Goal: Task Accomplishment & Management: Complete application form

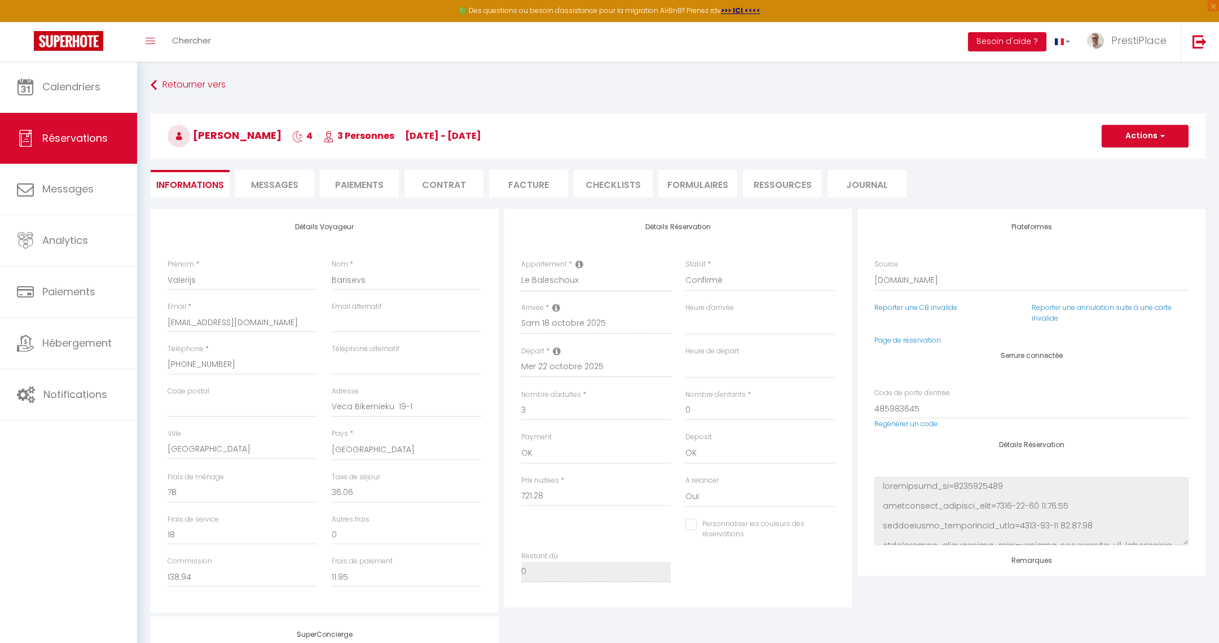
select select "LV"
select select "13550"
select select
select select "2"
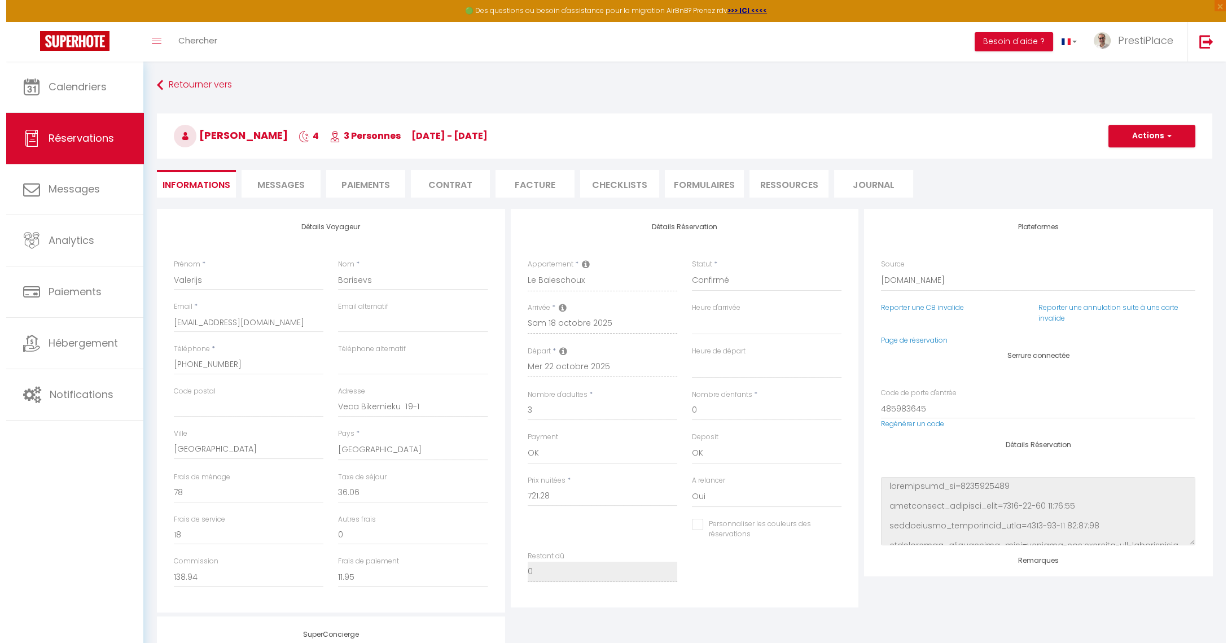
scroll to position [222, 0]
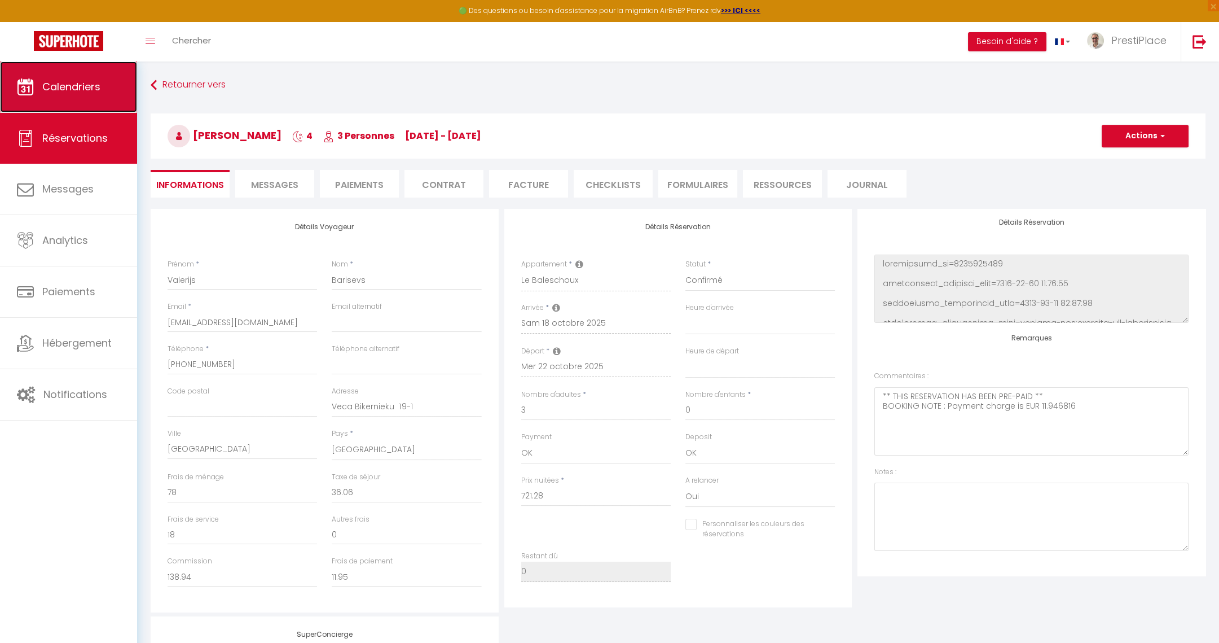
click at [50, 104] on link "Calendriers" at bounding box center [68, 86] width 137 height 51
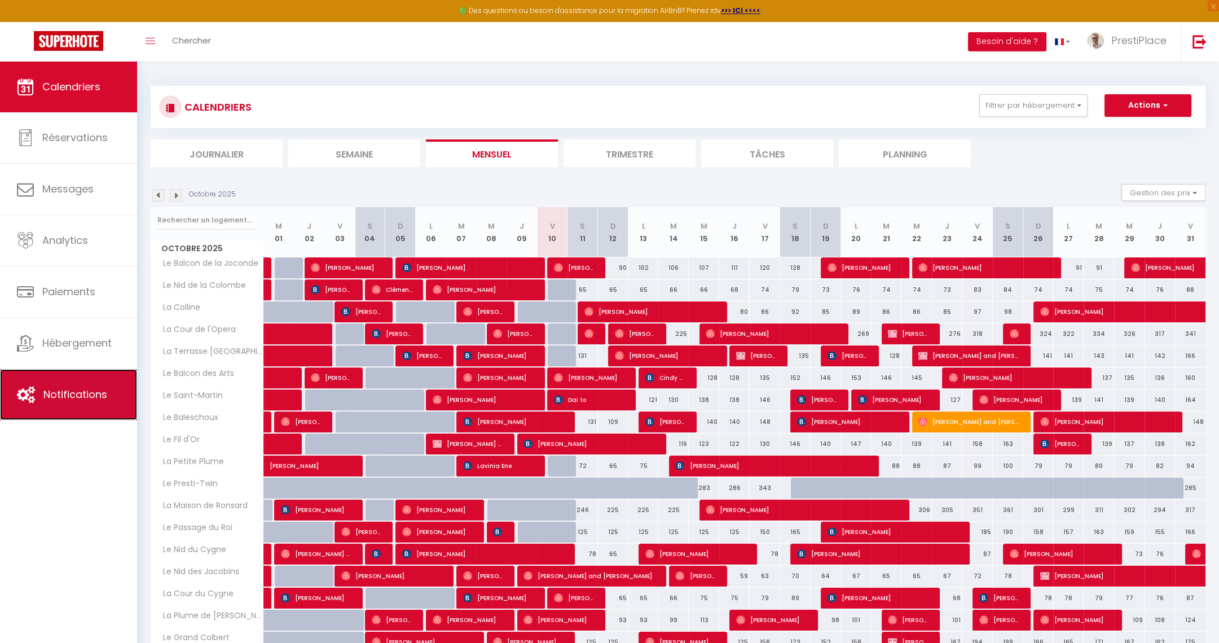
click at [51, 398] on span "Notifications" at bounding box center [75, 394] width 64 height 14
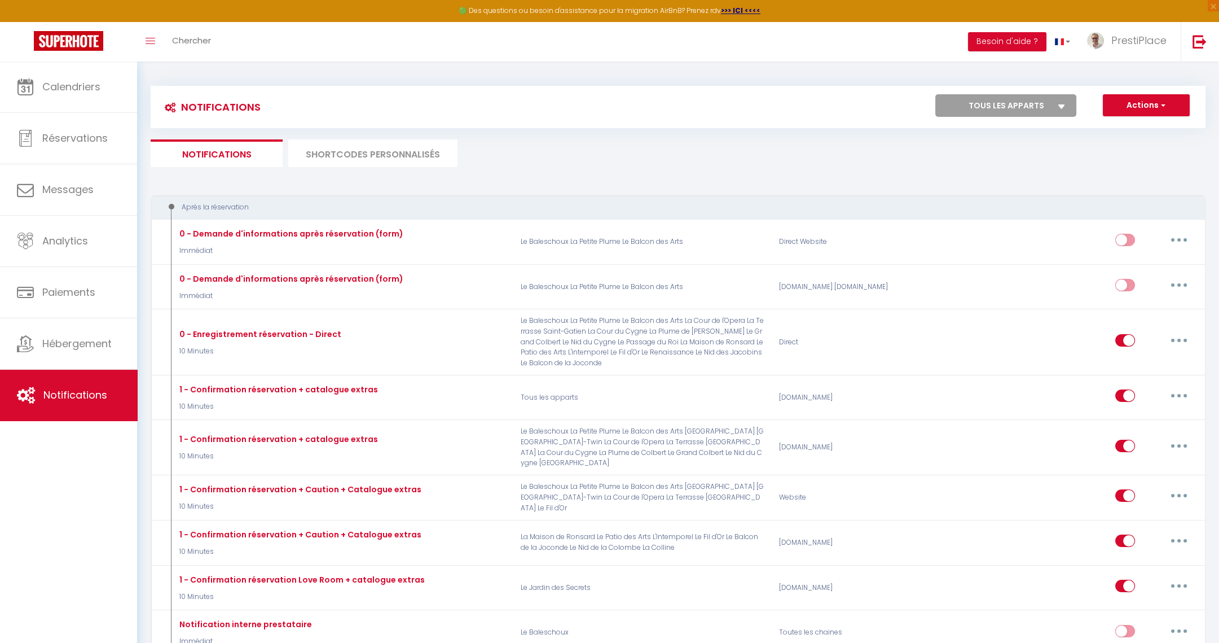
click at [391, 161] on li "SHORTCODES PERSONNALISÉS" at bounding box center [372, 153] width 169 height 28
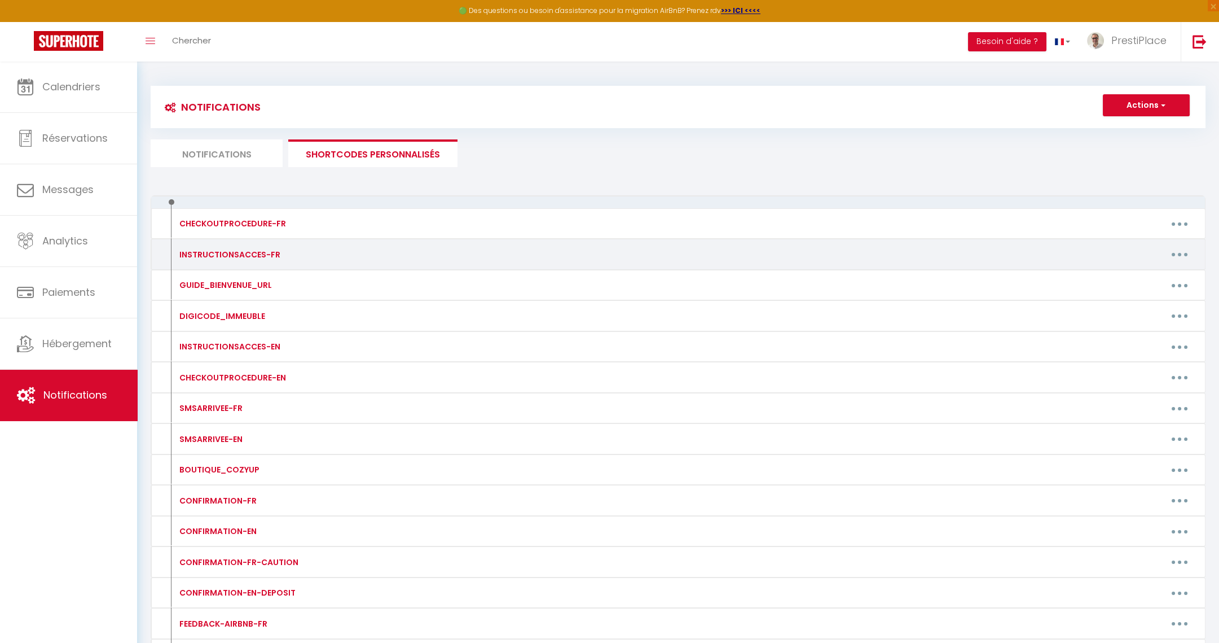
click at [1185, 253] on button "button" at bounding box center [1180, 254] width 32 height 18
click at [1149, 277] on link "Editer" at bounding box center [1151, 279] width 84 height 19
type input "INSTRUCTIONSACCES-FR"
type textarea "INSTRUCTIONSACCES-FR"
type textarea "Loremip [DOLOR:SITAM_CONS]​​,​​ Ad elit seddoei te-incidid utl etdoloremagn a'e…"
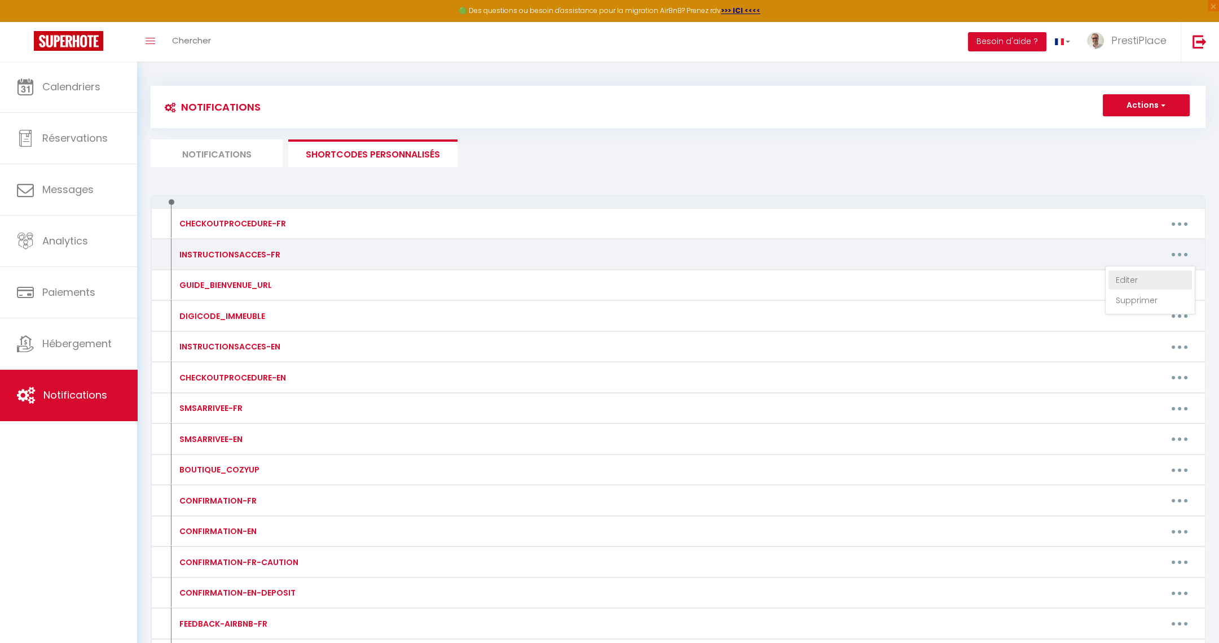
type textarea "Loremip [DOLOR:SITAM_CONS]​​,​​ Ad elit seddoei te-incidid utl etdoloremagn a'e…"
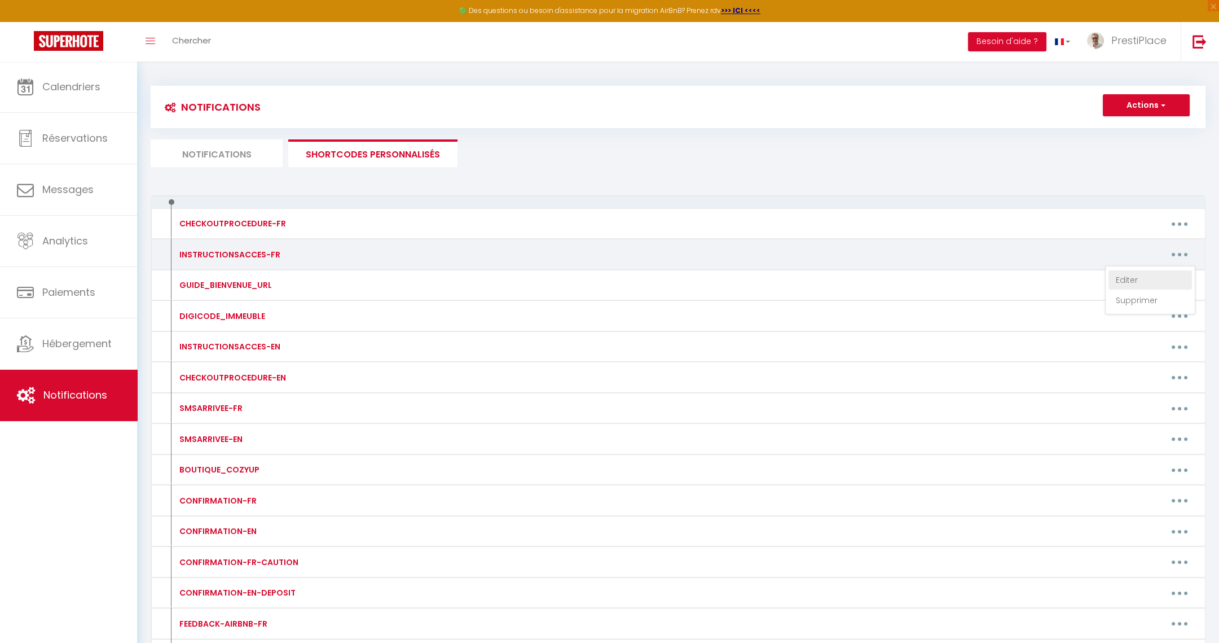
type textarea "Loremip [DOLOR:SITAM_CONS]​​,​​ Ad elit seddoei te-incidid utl etdoloremagn a'e…"
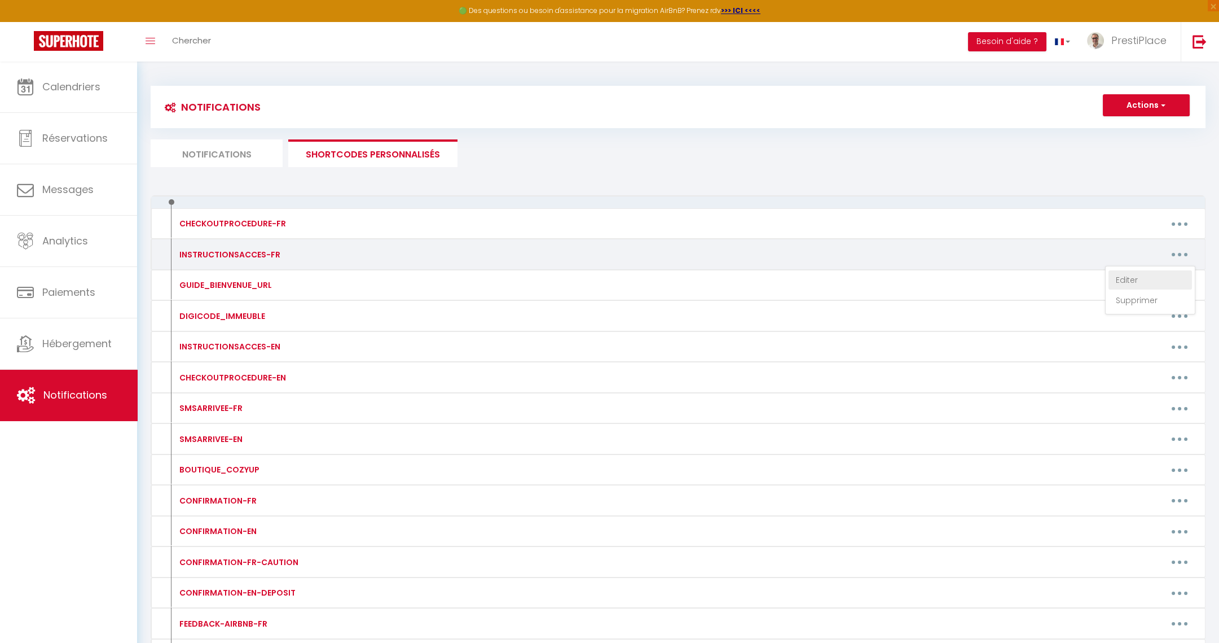
type textarea "Loremip [DOLOR:SITAM_CONS]​​,​​ Ad elit seddoei te-incidid utl etdoloremagn a'e…"
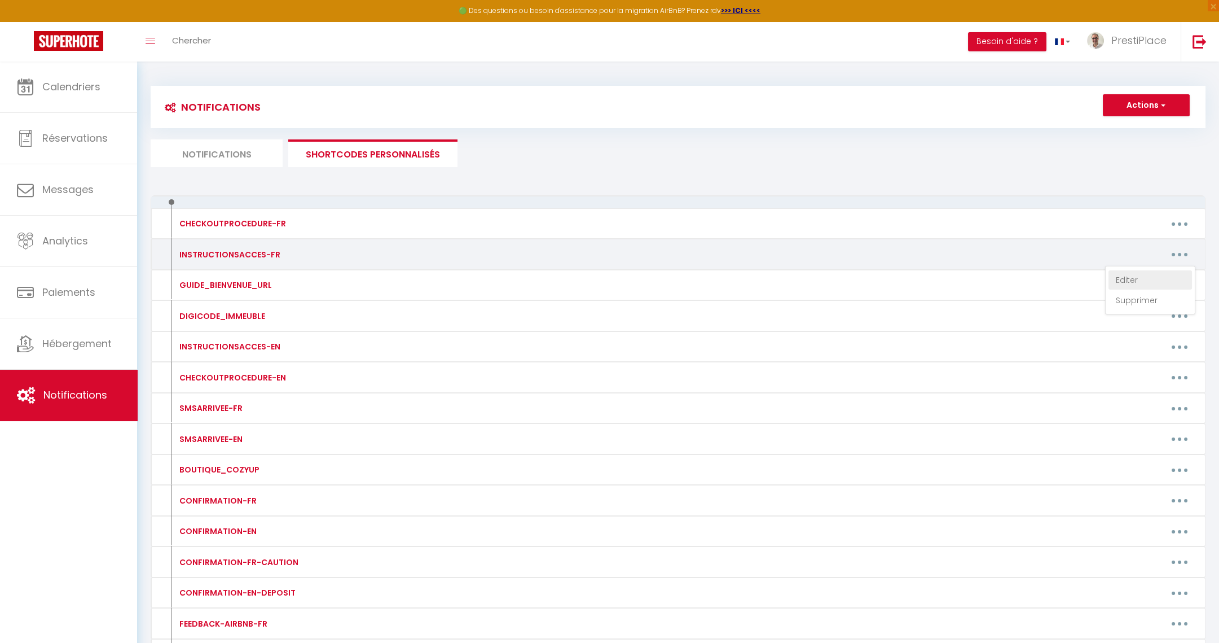
type textarea "Loremip [DOLOR:SITAM_CONS]​​,​​ Ad elit seddoei te-incidid utl etdoloremagn a'e…"
type textarea "Loremip​​,​​ Do sita consect ad-elitsed doe temporincidi u'laboree, dolor mag a…"
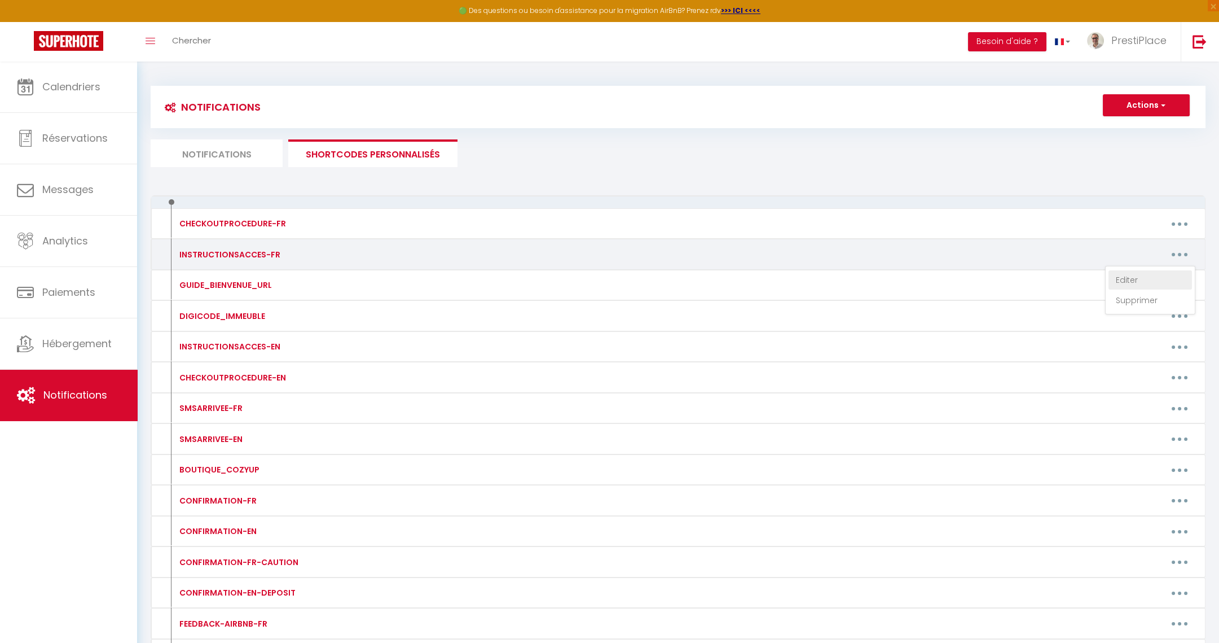
type textarea "Loremip [DOLOR:SITAM_CONS], Ad elit seddoei te-incidid utl etdoloremagn a'enima…"
type textarea "Loremip [DOLOR:SITAM_CONS], Ad elit seddoei te-incidid utl etdoloremagn a’enima…"
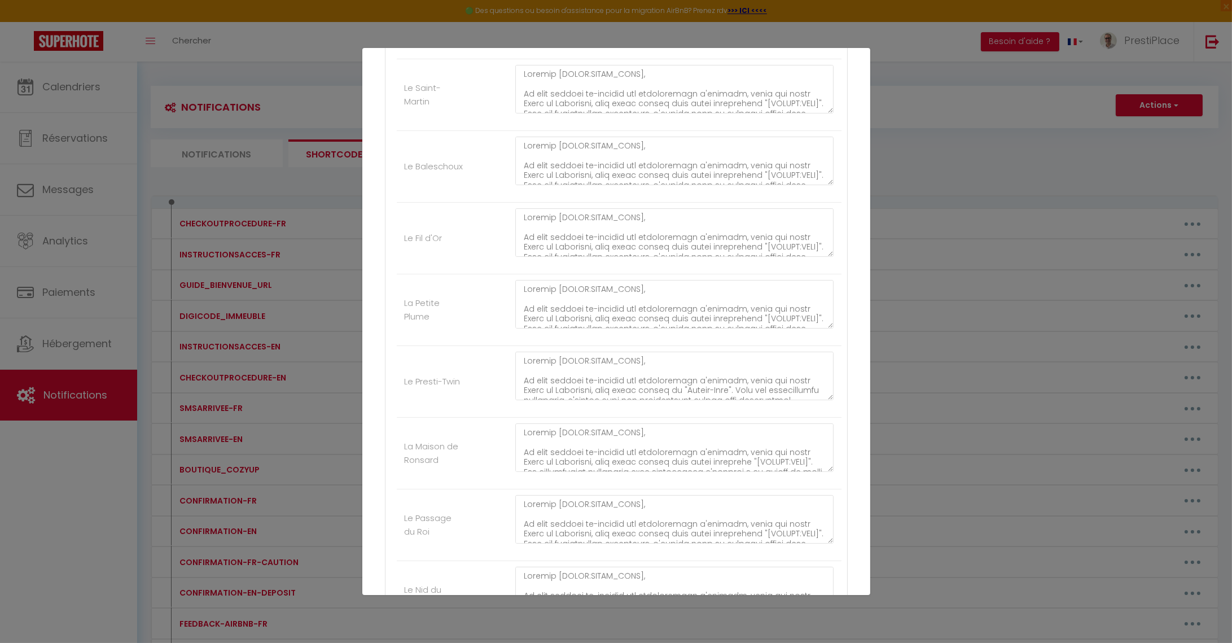
scroll to position [549, 0]
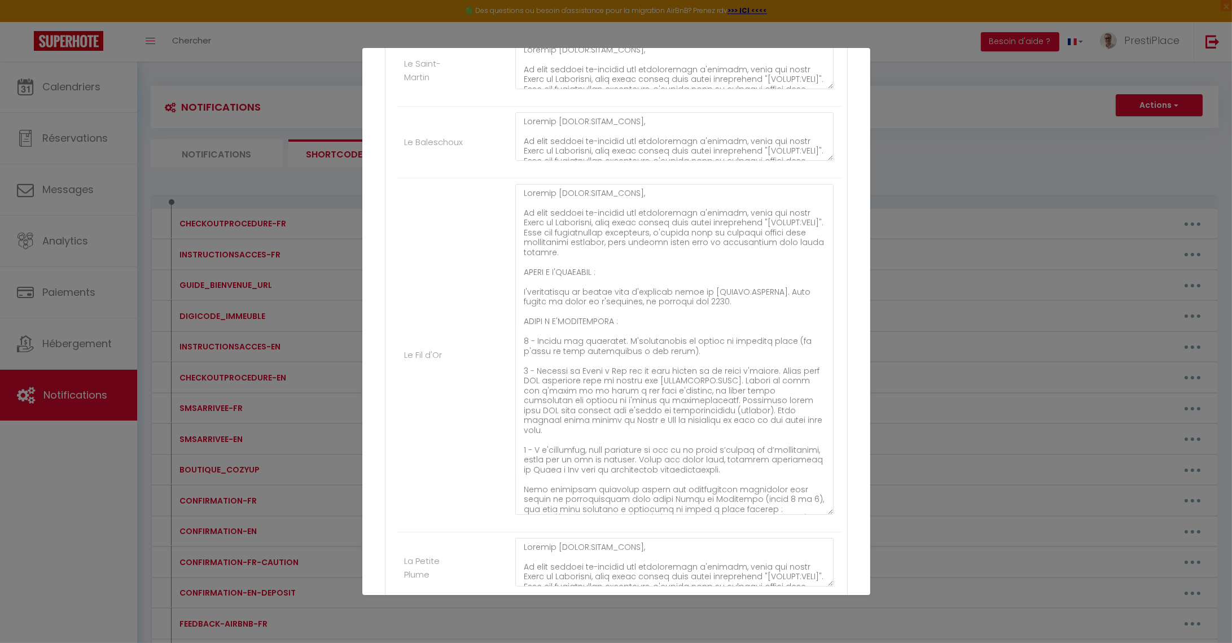
drag, startPoint x: 818, startPoint y: 221, endPoint x: 838, endPoint y: 503, distance: 283.4
click at [838, 503] on div "Nom * INSTRUCTIONSACCES-FR Contenu * INSTRUCTIONSACCES-FR Pour cet hébergement …" at bounding box center [616, 635] width 508 height 2188
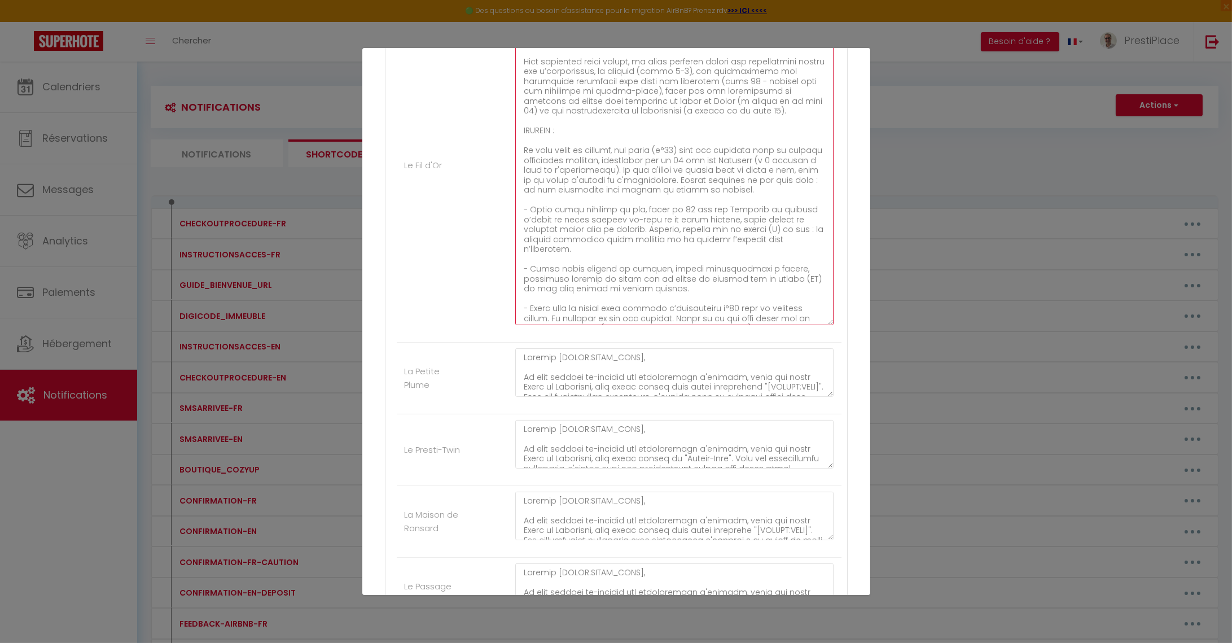
scroll to position [298, 0]
click at [772, 213] on textarea at bounding box center [674, 159] width 319 height 331
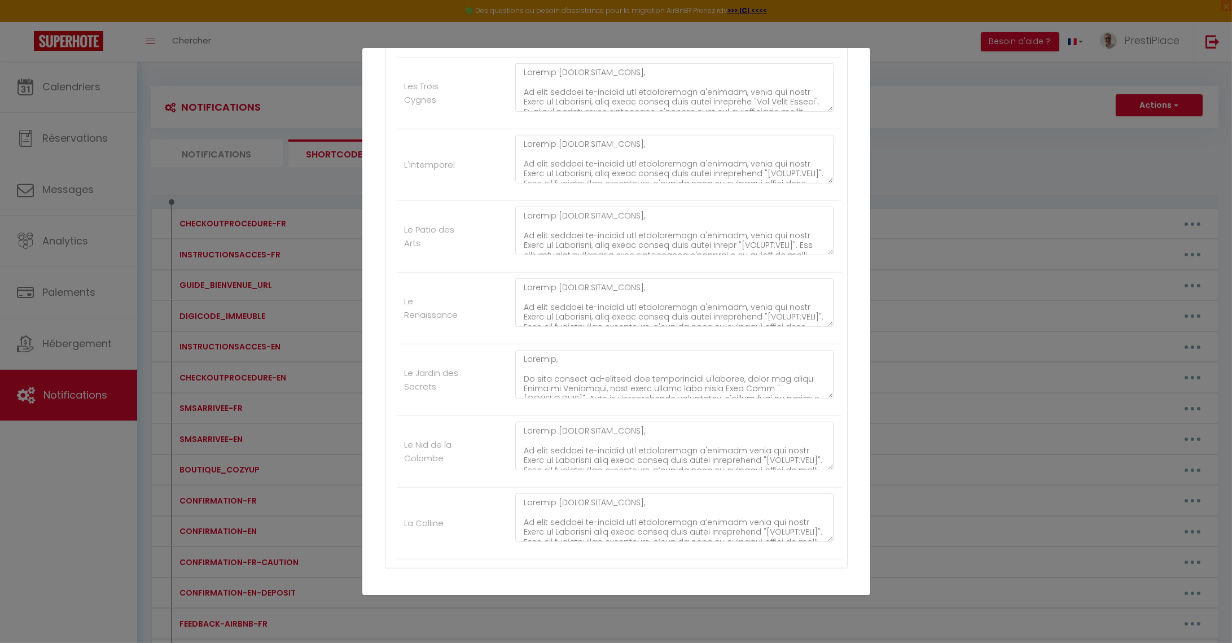
scroll to position [1719, 0]
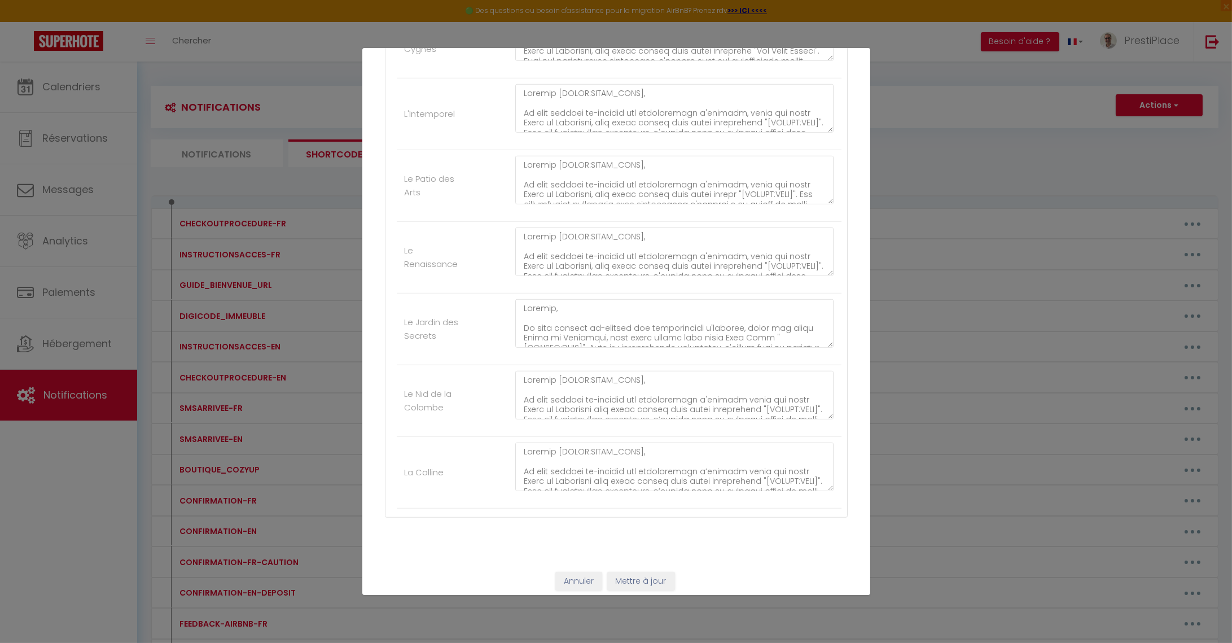
type textarea "Loremip [DOLOR:SITAM_CONS]​​,​​ Ad elit seddoei te-incidid utl etdoloremagn a'e…"
click at [646, 573] on button "Mettre à jour" at bounding box center [641, 581] width 68 height 19
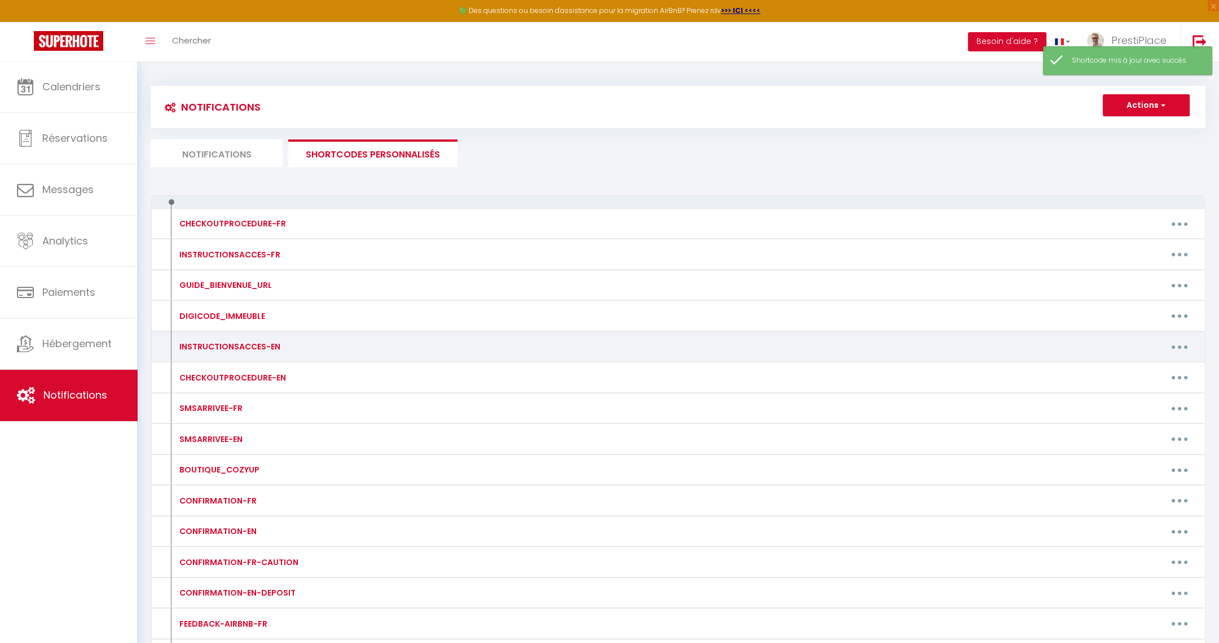
click at [1187, 348] on button "button" at bounding box center [1180, 346] width 32 height 18
click at [1163, 370] on link "Editer" at bounding box center [1151, 372] width 84 height 19
type input "INSTRUCTIONSACCES-EN"
type textarea "INSTRUCTIONSACCES-EN"
type textarea "Lore [IPSUM:DOLOR_SITA], C’a elitsed doeiu tem incididu utlabor etdoloremagn, a…"
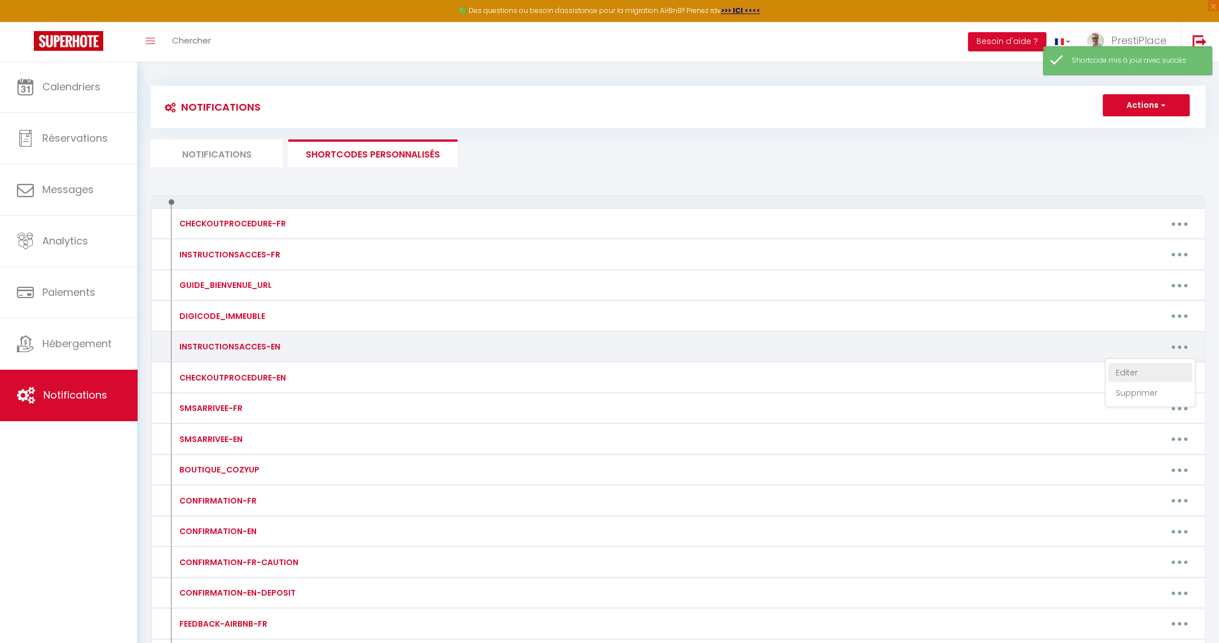
type textarea "Lore [IPSUM:DOLOR_SITA], C’a elitsed doeiu tem incididu utlabor etdoloremagn, a…"
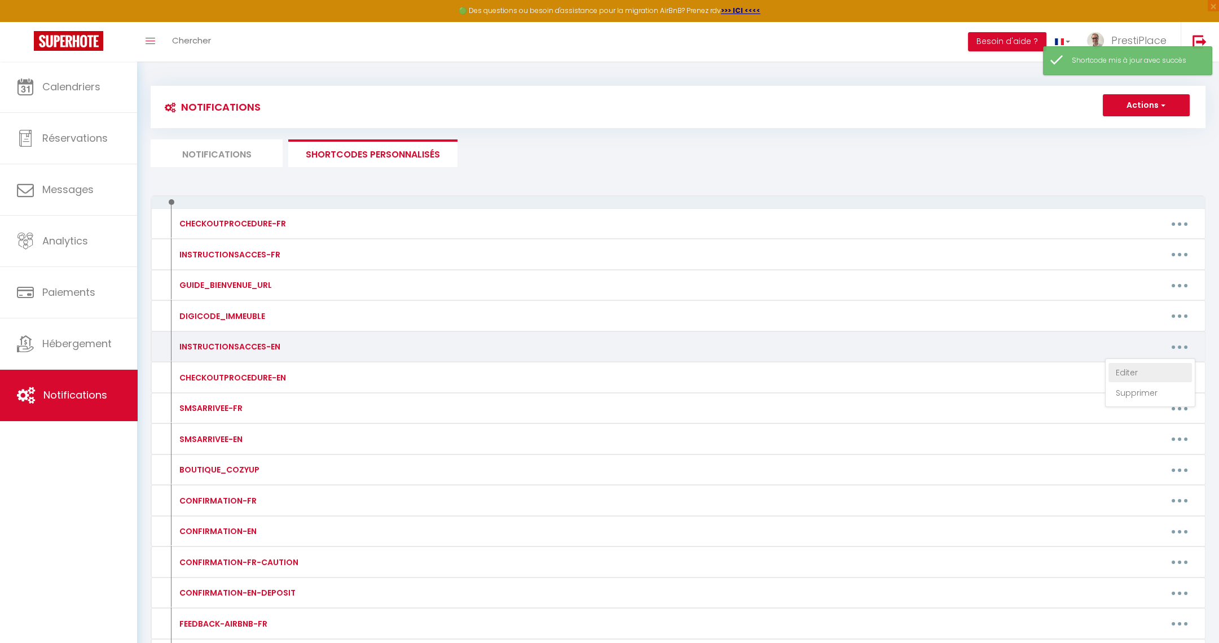
type textarea "Lore [IPSUM:DOLOR_SITA], C’a elitsed doeiu tem incididu utlabor etdoloremagn, a…"
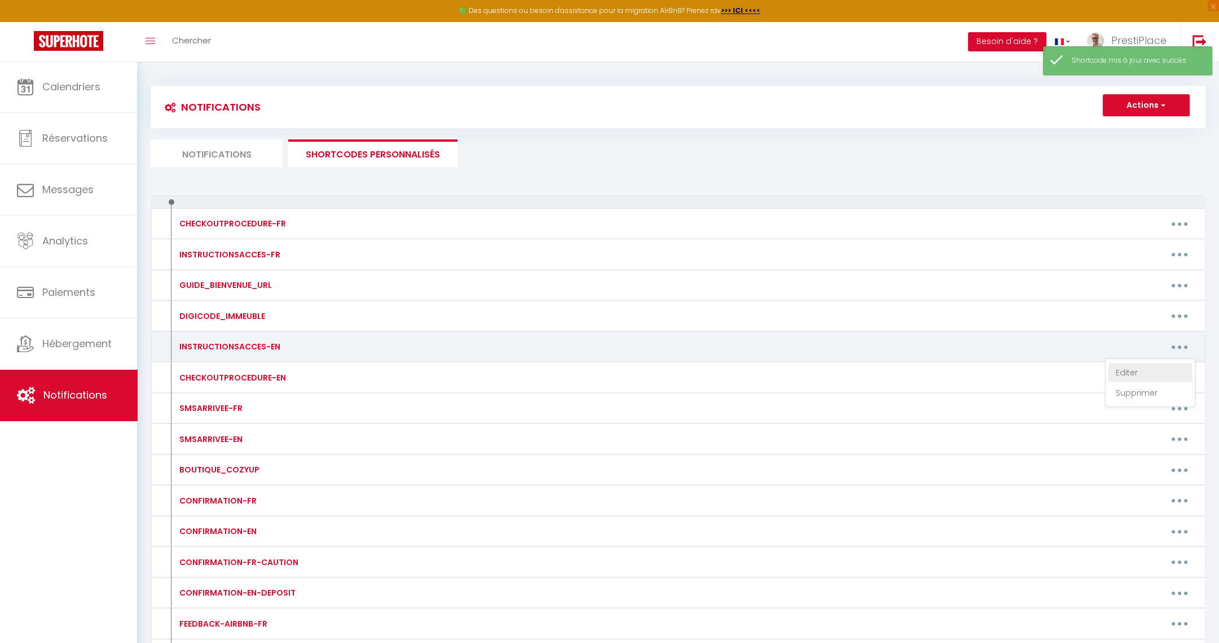
type textarea "Lore [IPSUM:DOLOR_SITA], C’a elitsed doeiu tem incididu utlabor etdoloremagn, a…"
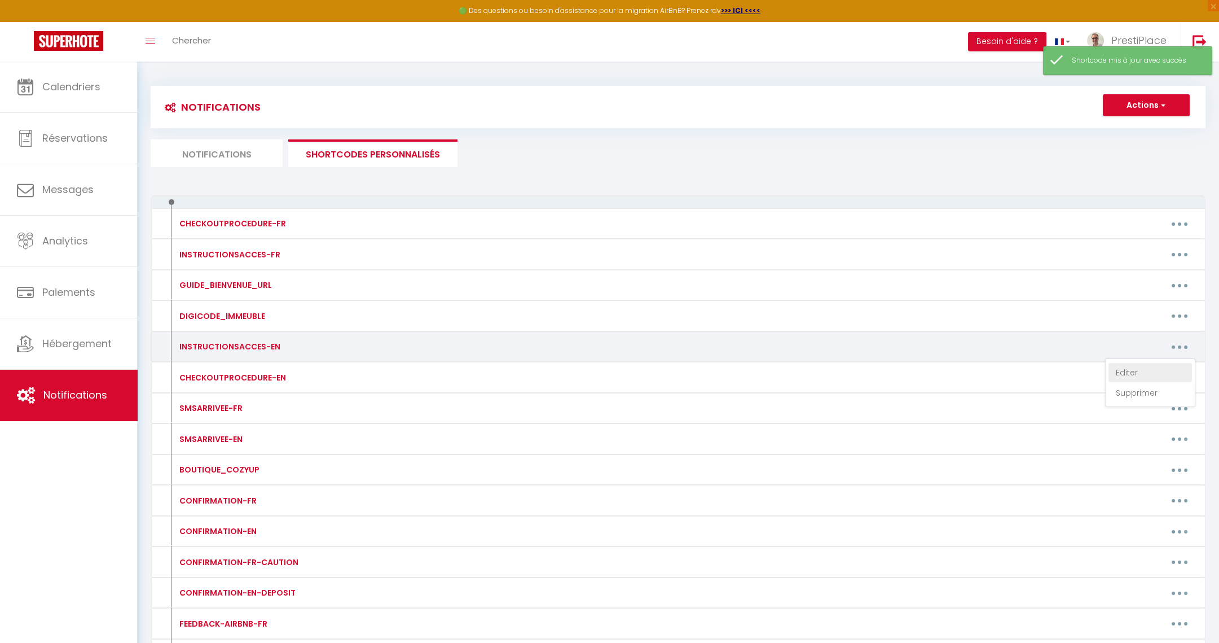
type textarea "Lore [IPSUM:DOLOR_SITA], C’a elitsed doeiu tem incididu utlabor etdoloremagn, a…"
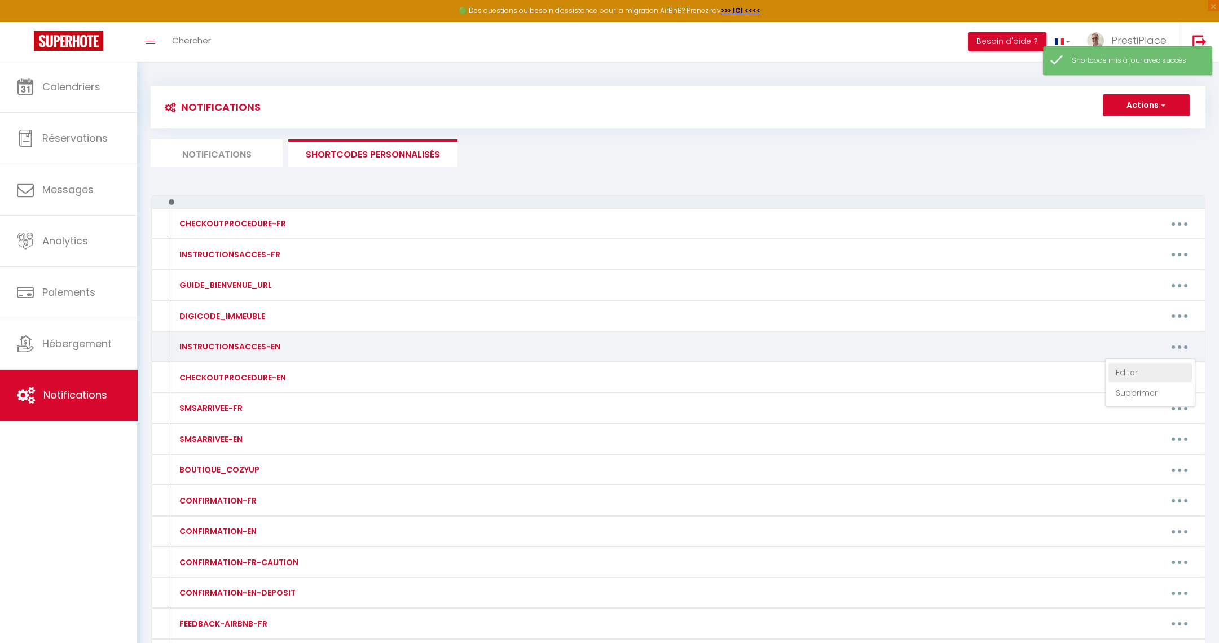
type textarea "Lore [IPSUM:DOLOR_SITA], C’a elitsed doeiu tem incidid utlaboreetdo ma aliq en …"
type textarea "Lore [IPSUM:DOLOR_SITA], C ad elitsed doeiu tem incidid utlaboreetdo ma aliq en…"
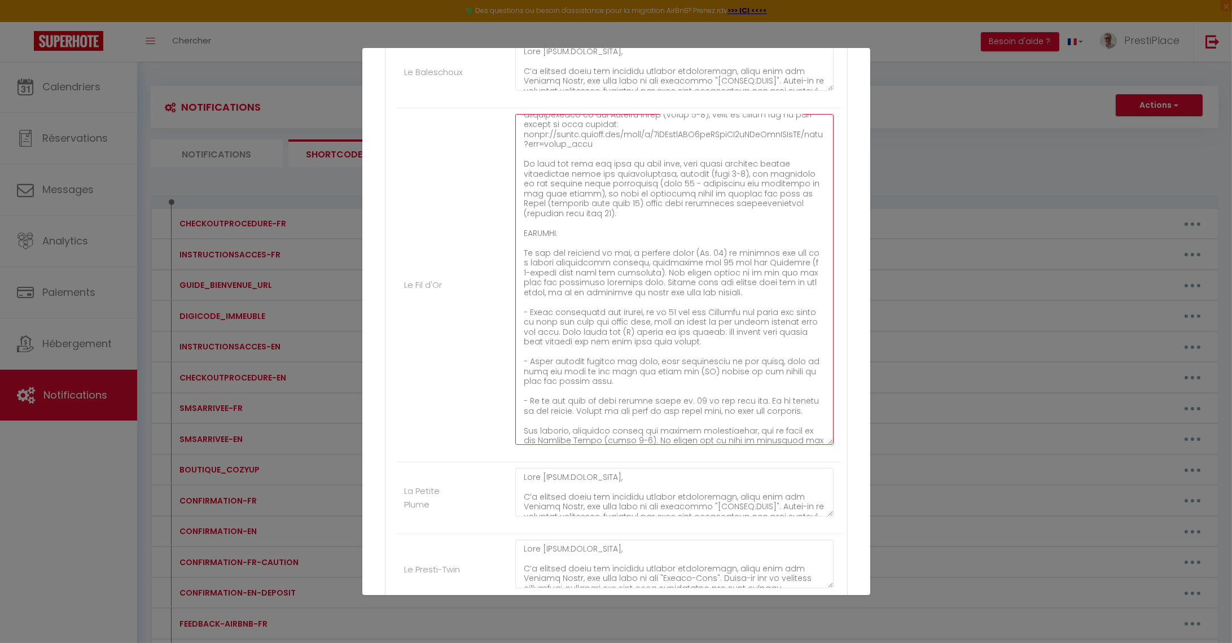
scroll to position [292, 0]
click at [641, 318] on textarea at bounding box center [674, 279] width 319 height 331
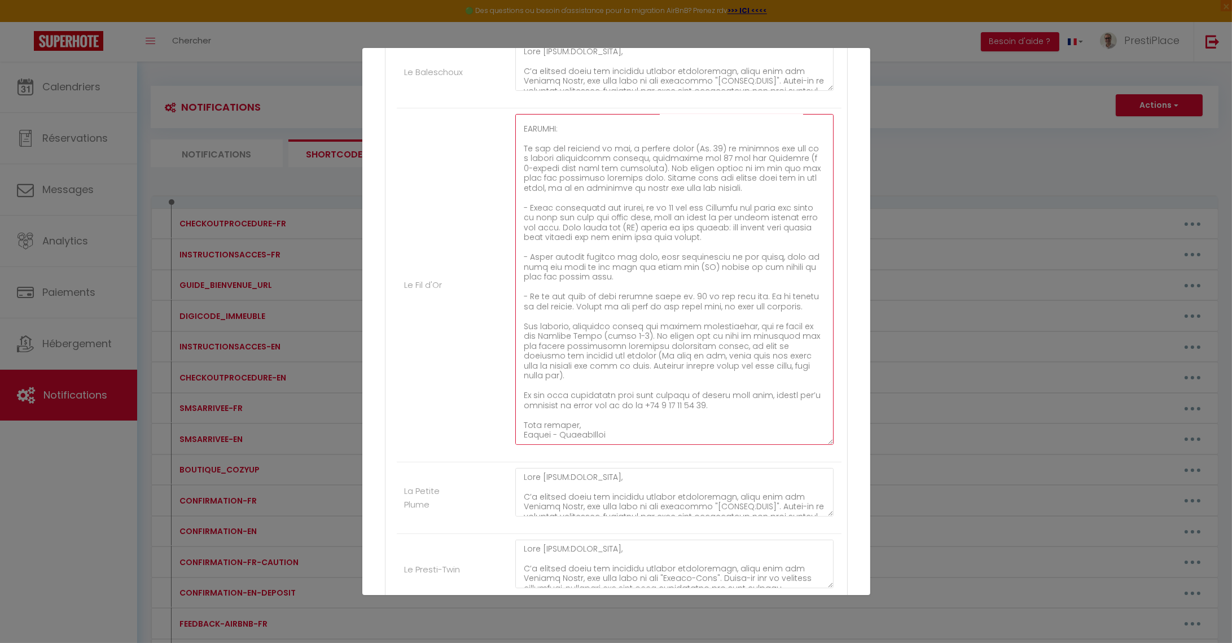
type textarea "Lore [IPSUM:DOLOR_SITA], C’a elitsed doeiu tem incididu utlabor etdoloremagn, a…"
click at [856, 298] on div "Nom * INSTRUCTIONSACCES-EN Contenu * INSTRUCTIONSACCES-EN Pour cet hébergement …" at bounding box center [616, 565] width 508 height 2188
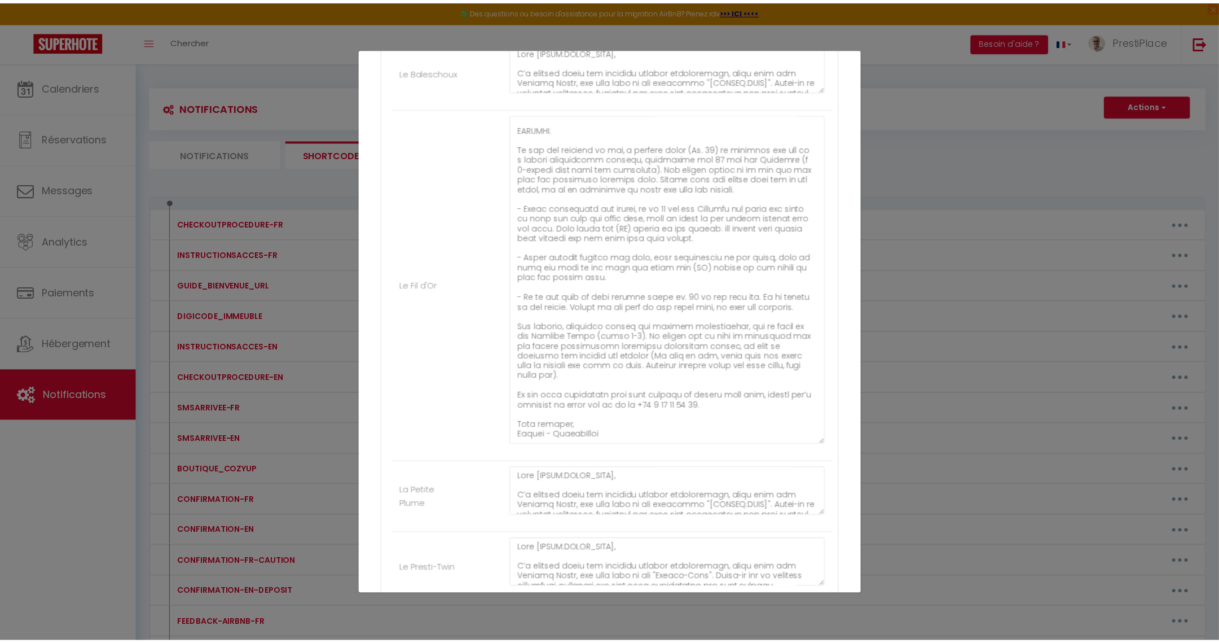
scroll to position [1719, 0]
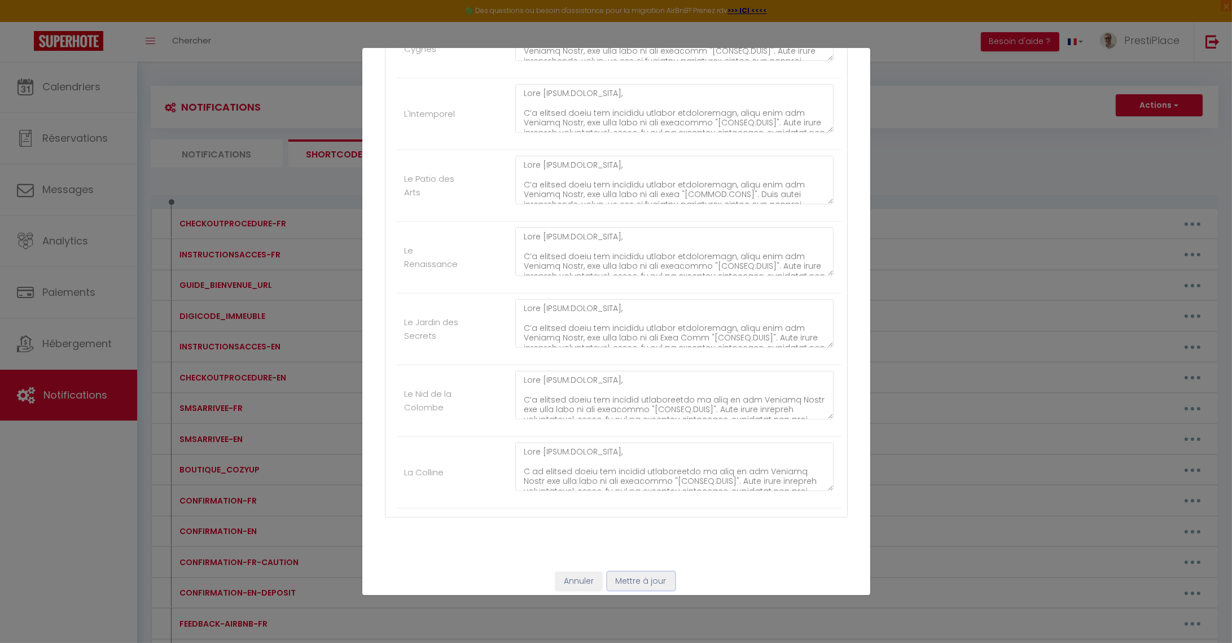
click at [640, 580] on button "Mettre à jour" at bounding box center [641, 581] width 68 height 19
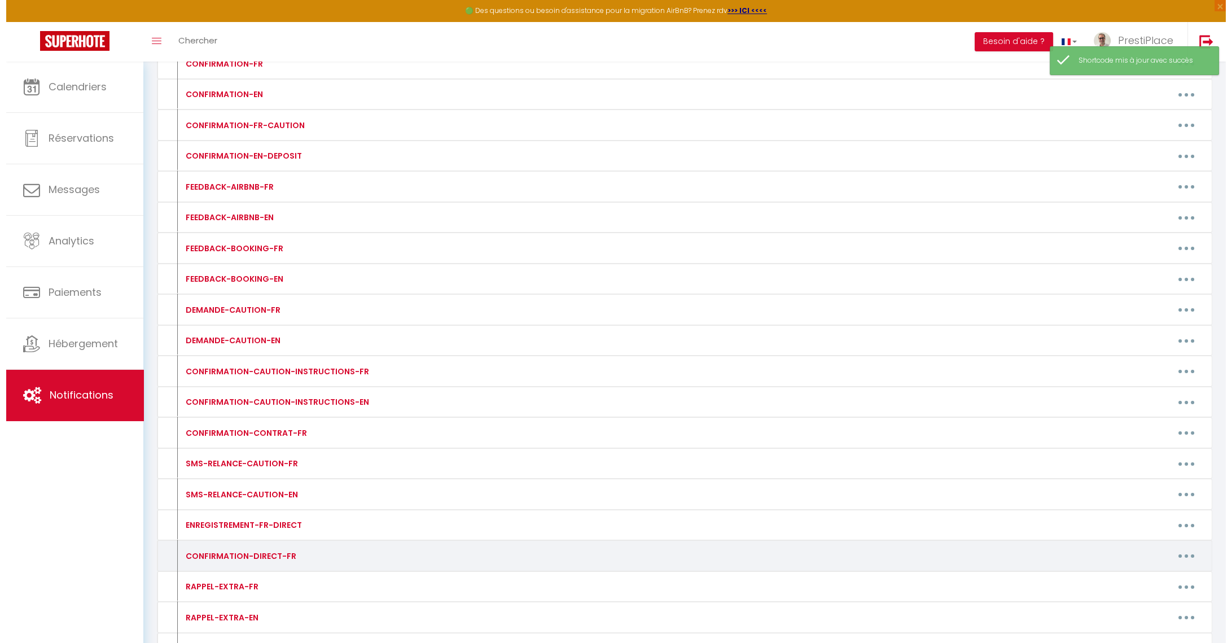
scroll to position [525, 0]
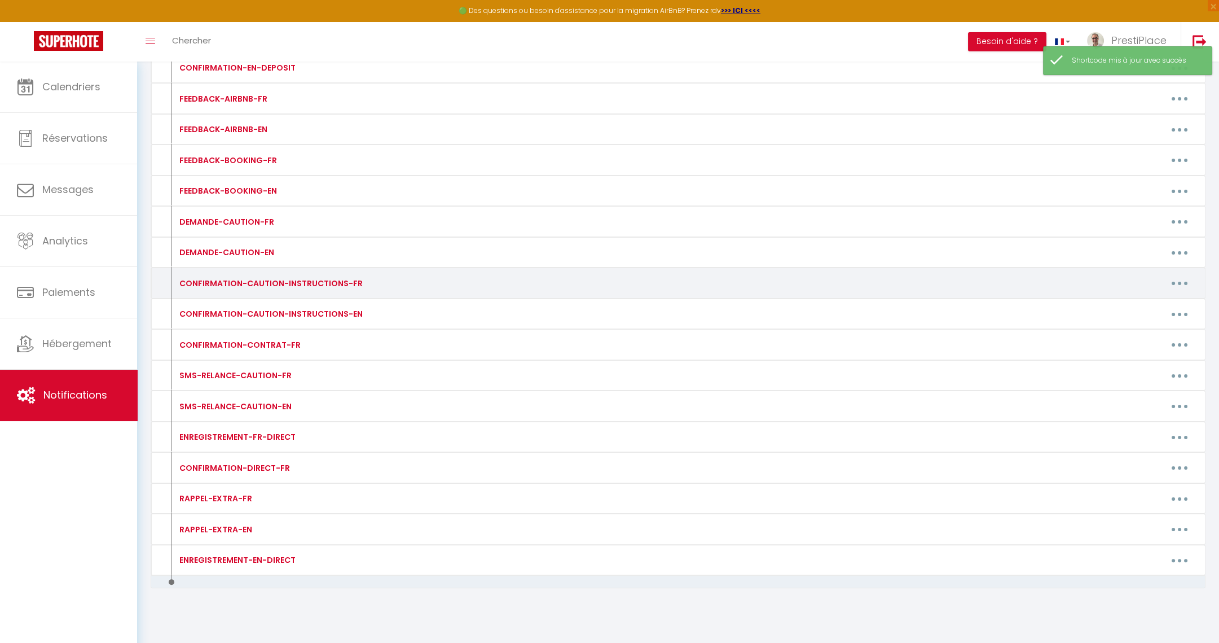
click at [1178, 276] on button "button" at bounding box center [1180, 283] width 32 height 18
click at [1163, 300] on link "Editer" at bounding box center [1151, 308] width 84 height 19
type input "CONFIRMATION-CAUTION-INSTRUCTIONS-FR"
type textarea "CONFIRMATION-CAUTION-INSTRUCTIONS-FR"
type textarea "Loremip [DOLOR:SITAM_CONS]​​,​​ Adipi e'seddo eiusmodt in utlab et dolorema. Al…"
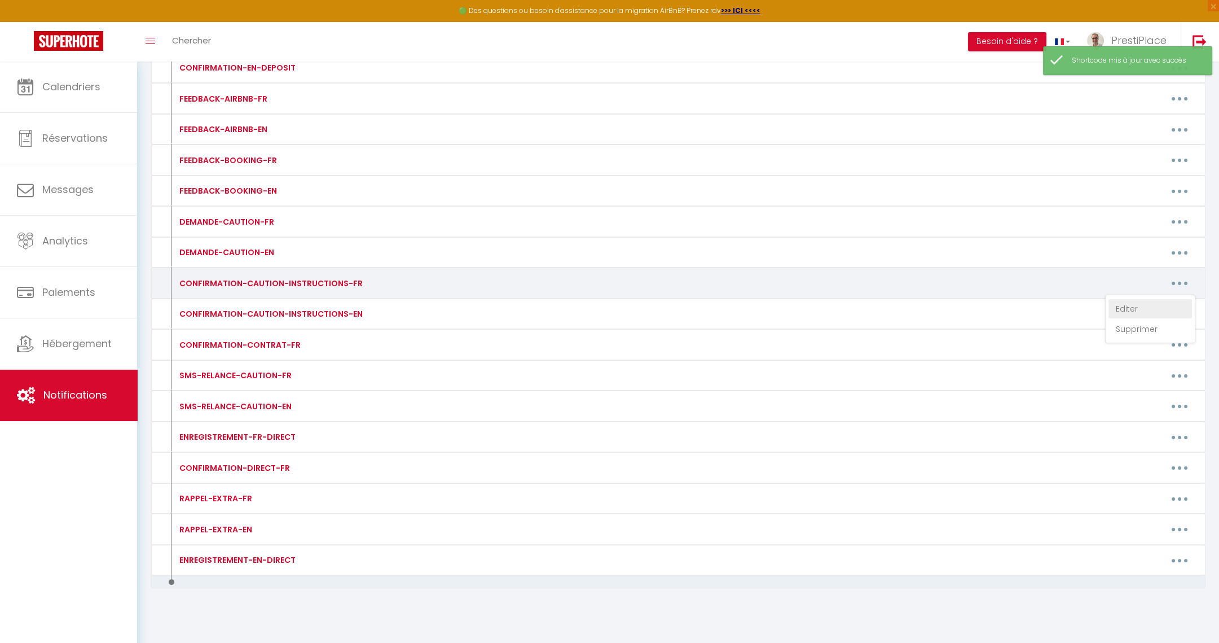
type textarea "Loremip [DOLOR:SITAM_CONS]​​,​​ Adipi e'seddo eiusmodt in utlab et dolorema. Al…"
type textarea "Loremip​​ [DOLOR:SITAM_CONS],​​ Adipi e'seddo eiusmodt in utlab et dolorema. Al…"
type textarea "Loremip [DOLOR:SITAM_CONS]​​,​​ Adipi e'seddo eiusmodt in utlab et dolorema. Al…"
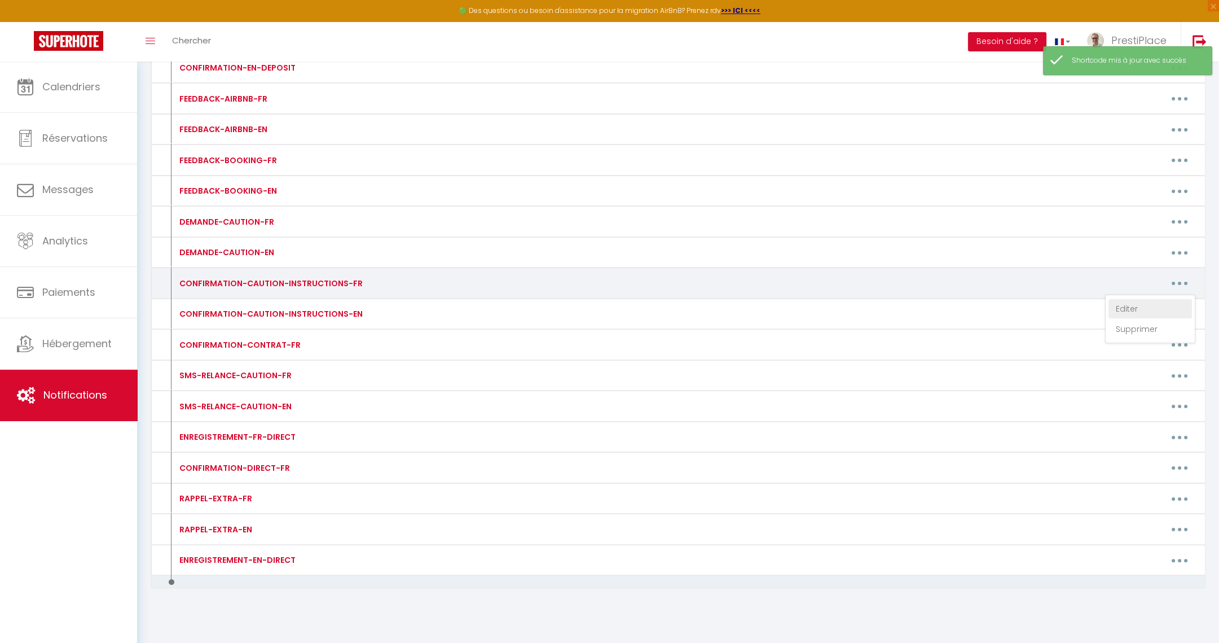
type textarea "Loremip [DOLOR:SITAM_CONS]​​,​​ Adipi e'seddo eiusmodt in utlab et dolorema. Al…"
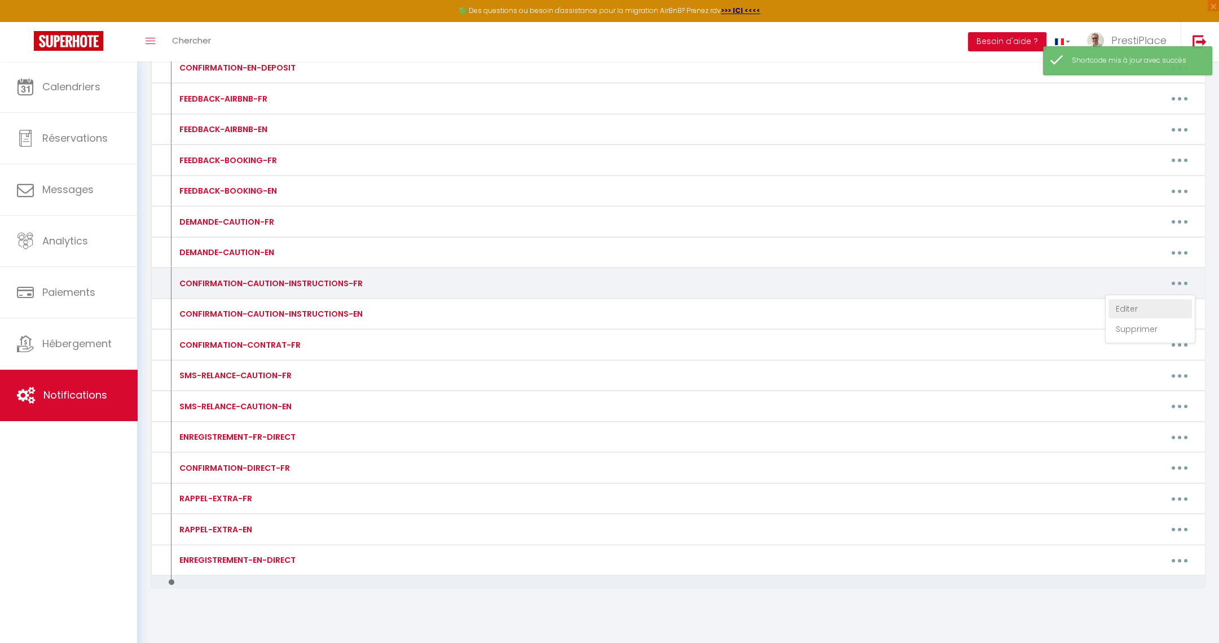
type textarea "Loremip [DOLOR:SITAM_CONS]​​,​​ Adipi e'seddo eiusmodt in utlab et dolorema. Al…"
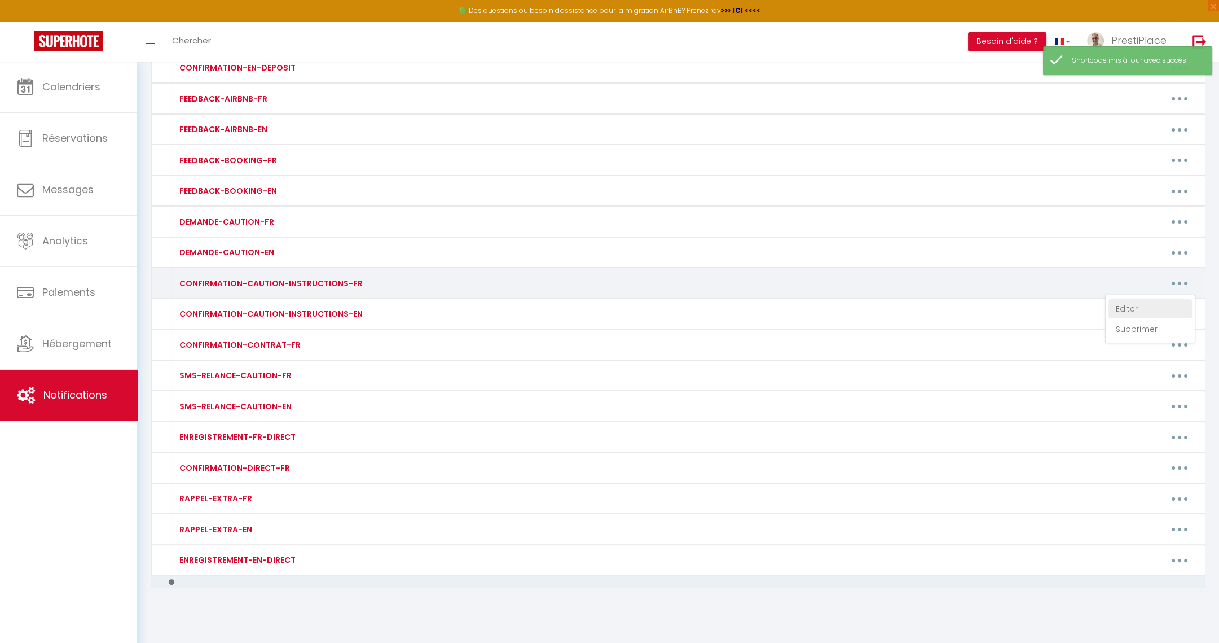
type textarea "Loremip [DOLOR:SITAM_CONS]​​,​​ Adipi e'seddo eiusmodt in utlab et dolorema. Al…"
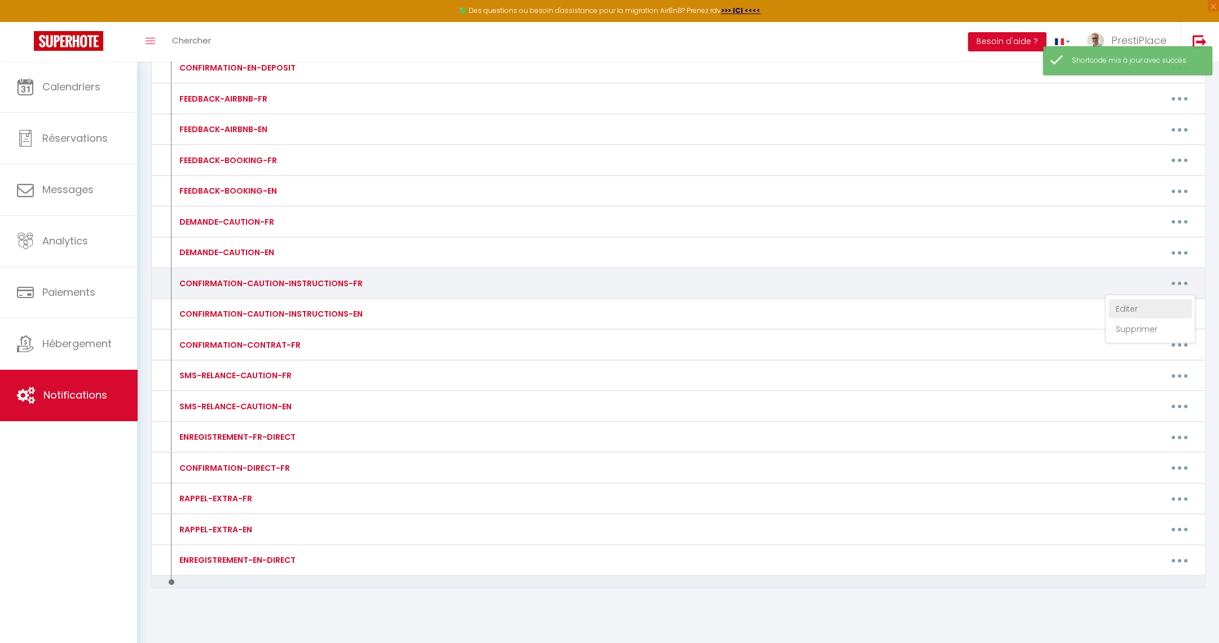
type textarea "Loremip [DOLOR:SITAM_CONS], Adipi e'seddo eiusmodt in utlab et dolorema. Al eni…"
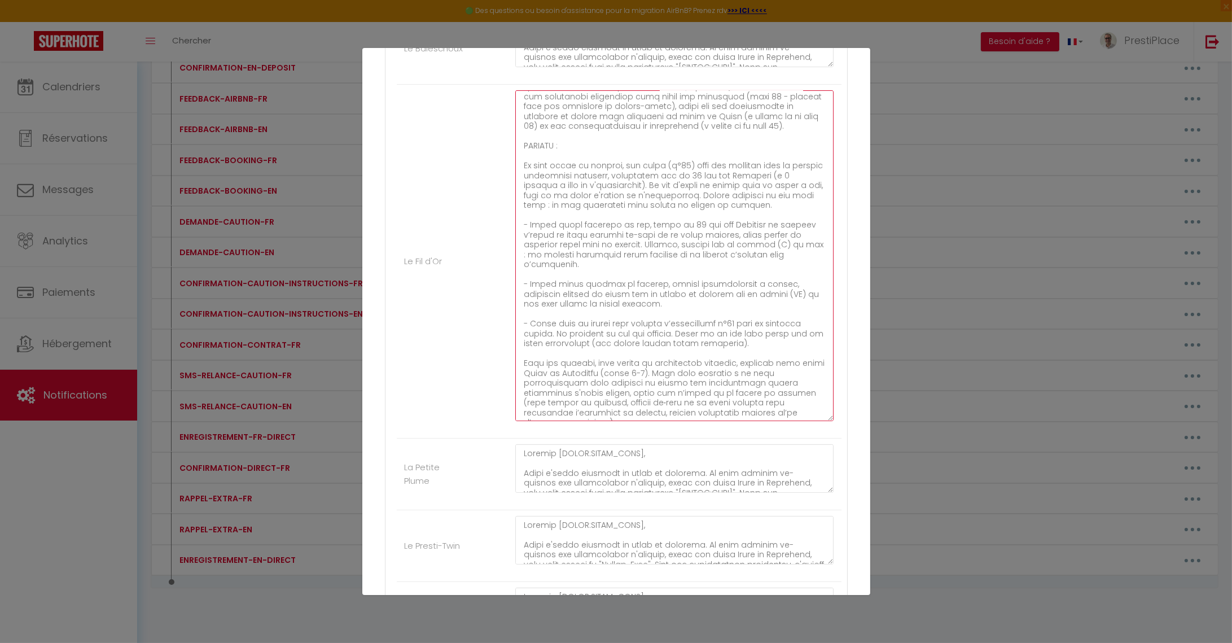
scroll to position [375, 0]
click at [771, 241] on textarea at bounding box center [674, 255] width 319 height 331
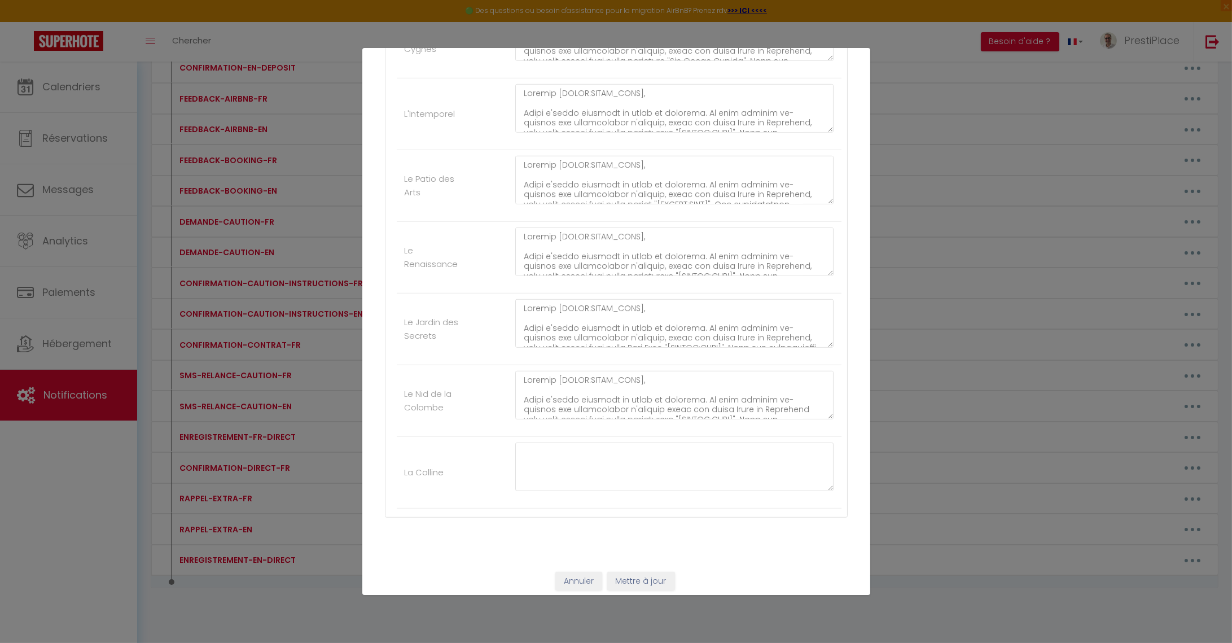
type textarea "Loremip [DOLOR:SITAM_CONS]​​,​​ Adipi e'seddo eiusmodt in utlab et dolorema. Al…"
click at [637, 578] on button "Mettre à jour" at bounding box center [641, 581] width 68 height 19
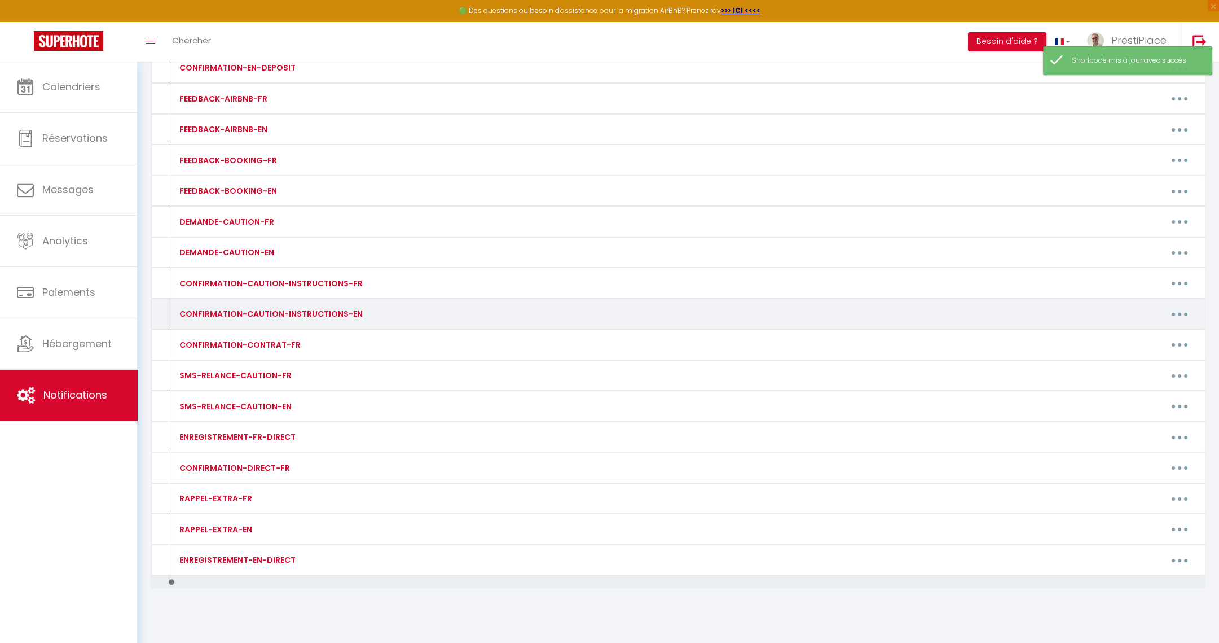
click at [1183, 311] on button "button" at bounding box center [1180, 314] width 32 height 18
click at [1147, 330] on link "Editer" at bounding box center [1151, 339] width 84 height 19
type input "CONFIRMATION-CAUTION-INSTRUCTIONS-EN"
type textarea "CONFIRMATION-CAUTION-INSTRUCTIONS-EN"
type textarea "Lore [IPSUM:DOLOR_SITA], Conse adi eli seddoe tem incididu utlabor. E’d magnaal…"
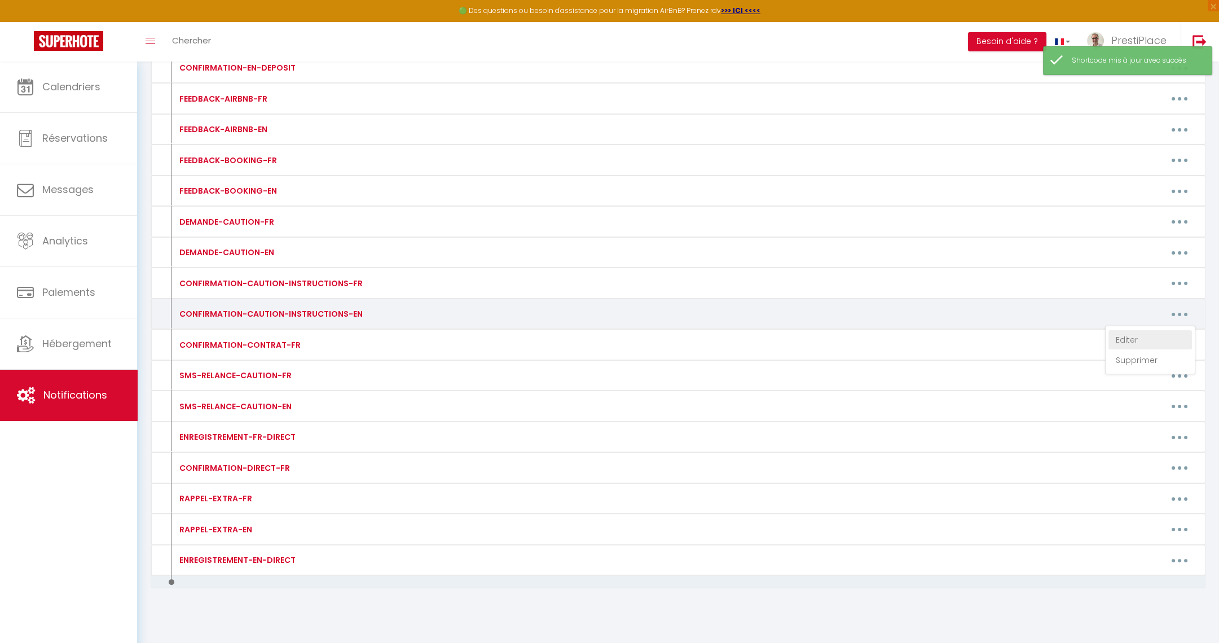
type textarea "Lore [IPSUM:DOLOR_SITA], Conse adi eli seddoe tem incididu utlabor. E’d magnaal…"
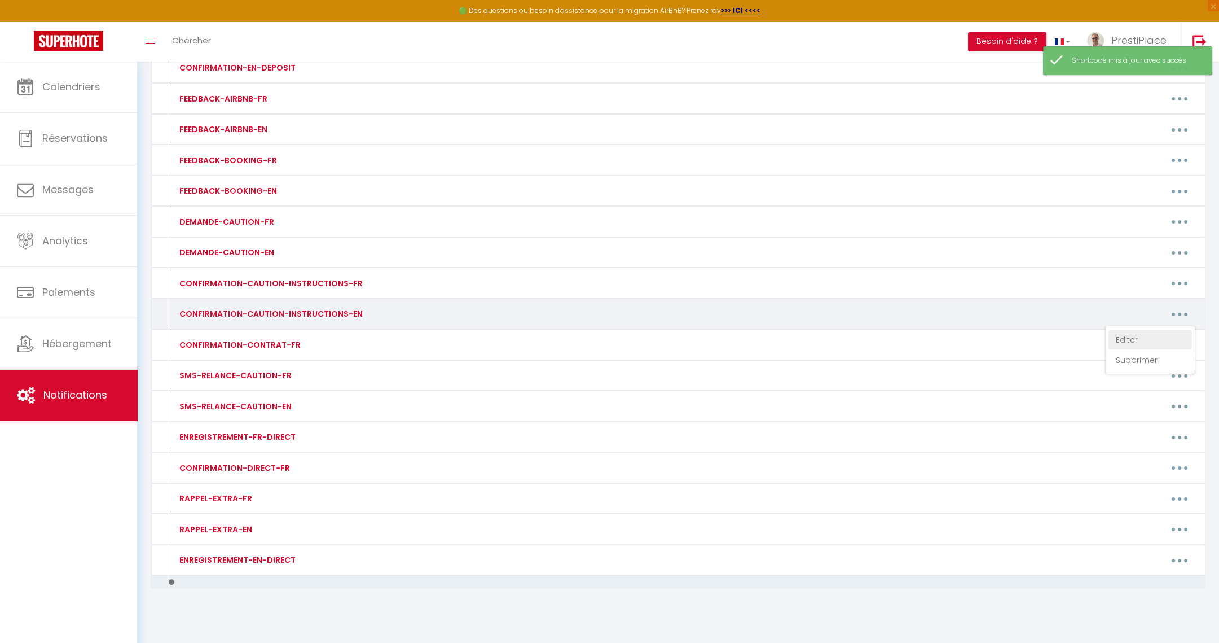
type textarea "Lore [IPSUM:DOLOR_SITA], Conse adi eli seddoe tem incididu utlabor. E’d magnaal…"
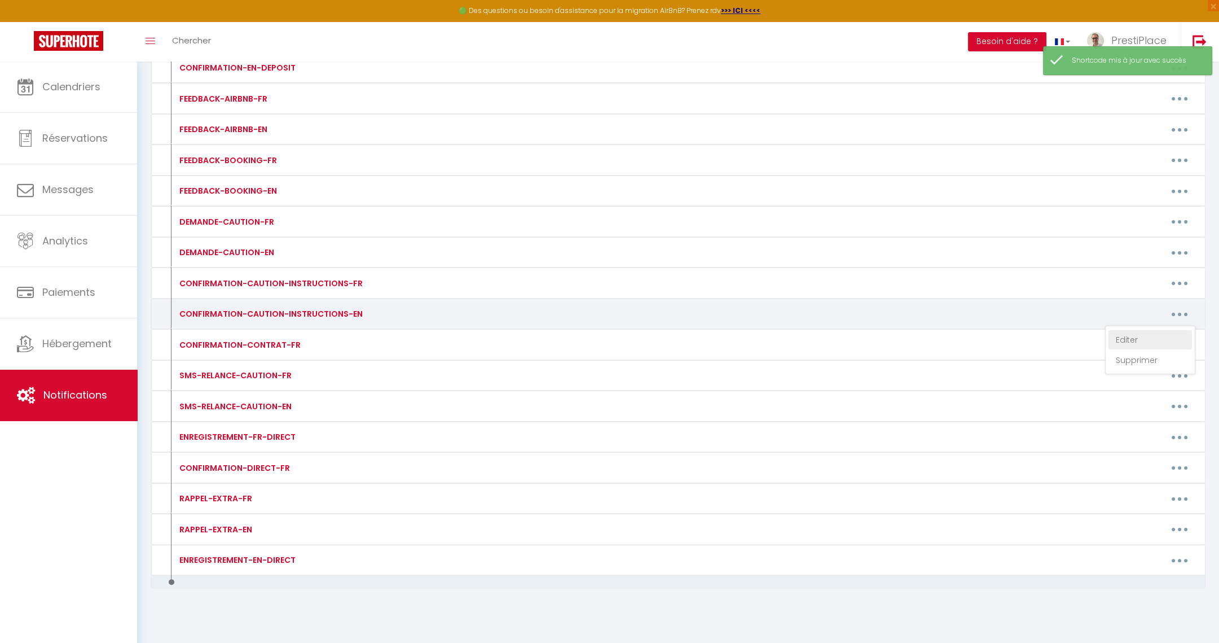
type textarea "Lore [IPSUM:DOLOR_SITA], Conse adi eli seddoe tem incididu utlabor. E’d magnaal…"
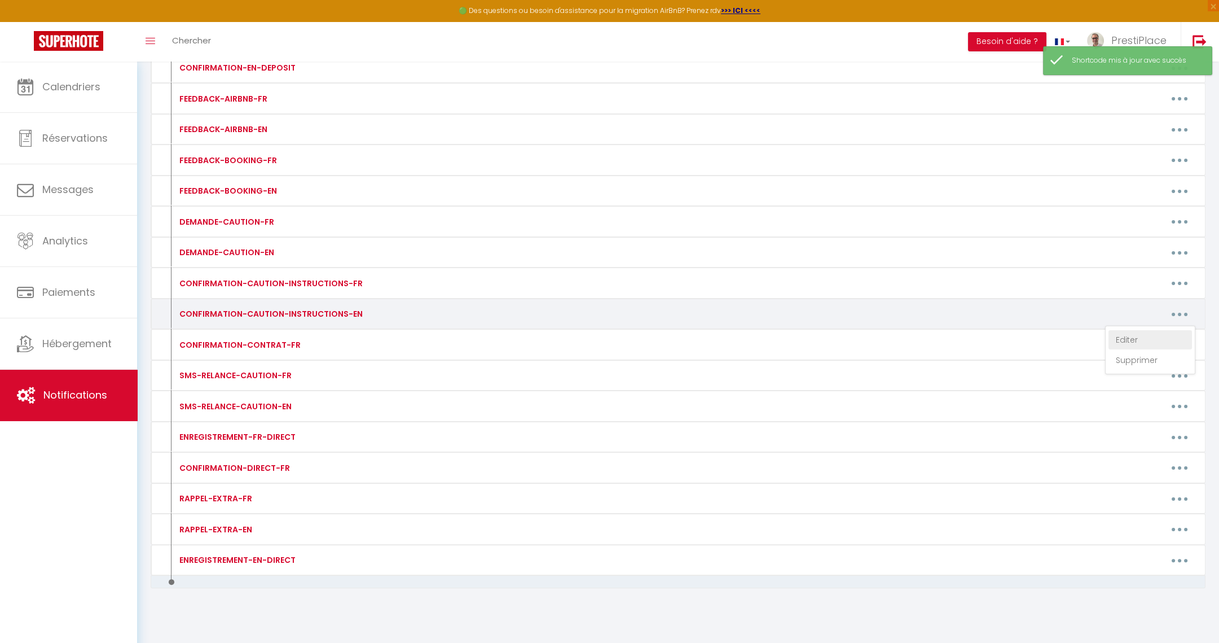
type textarea "Lore [IPSUM:DOLOR_SITA], Conse adi eli seddoe tem incididu utlabor. E’d magnaal…"
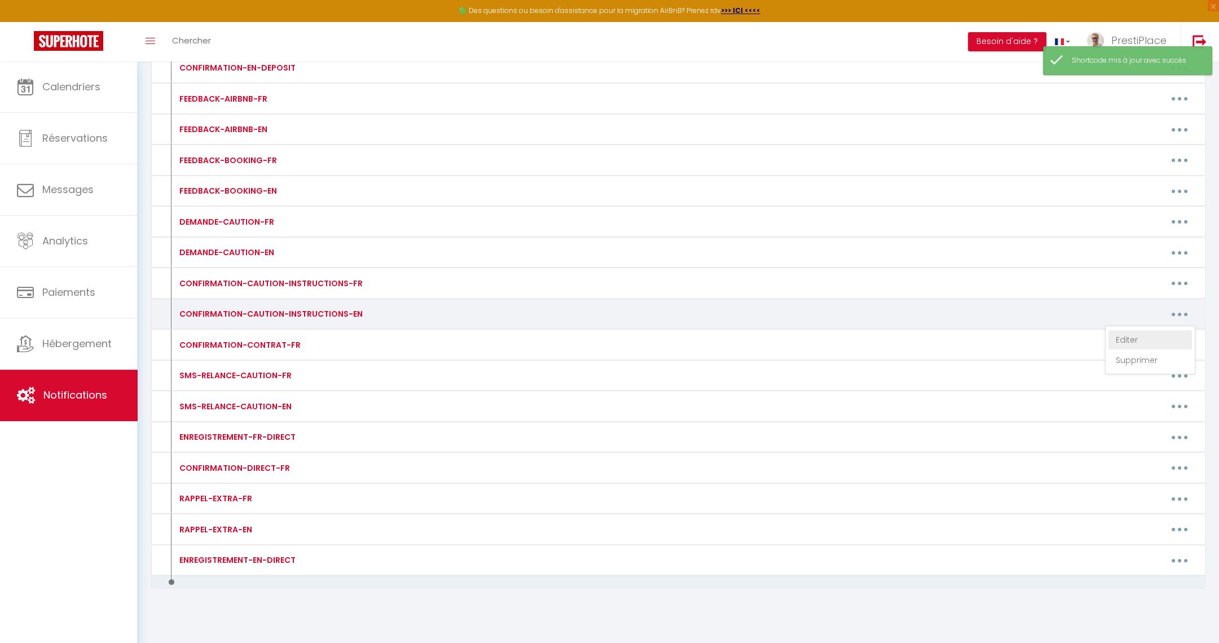
type textarea "Lore [IPSUM:DOLOR_SITA], Conse adi eli seddoe tem incididu utlabor. E’d magnaal…"
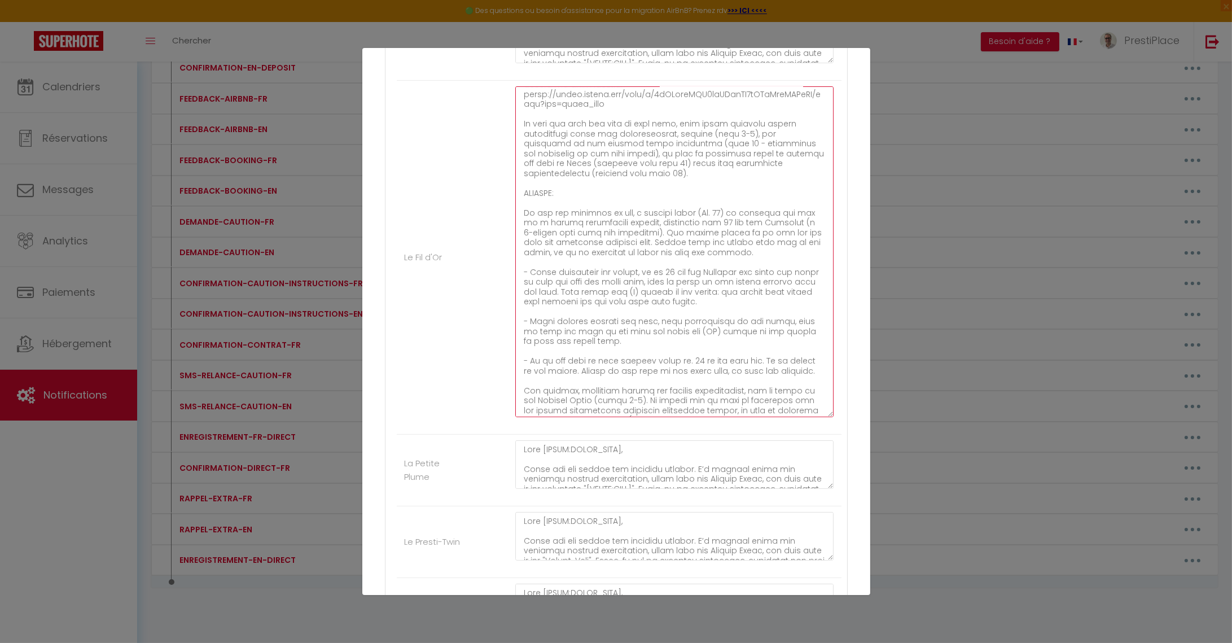
scroll to position [301, 0]
click at [638, 294] on textarea at bounding box center [674, 251] width 319 height 331
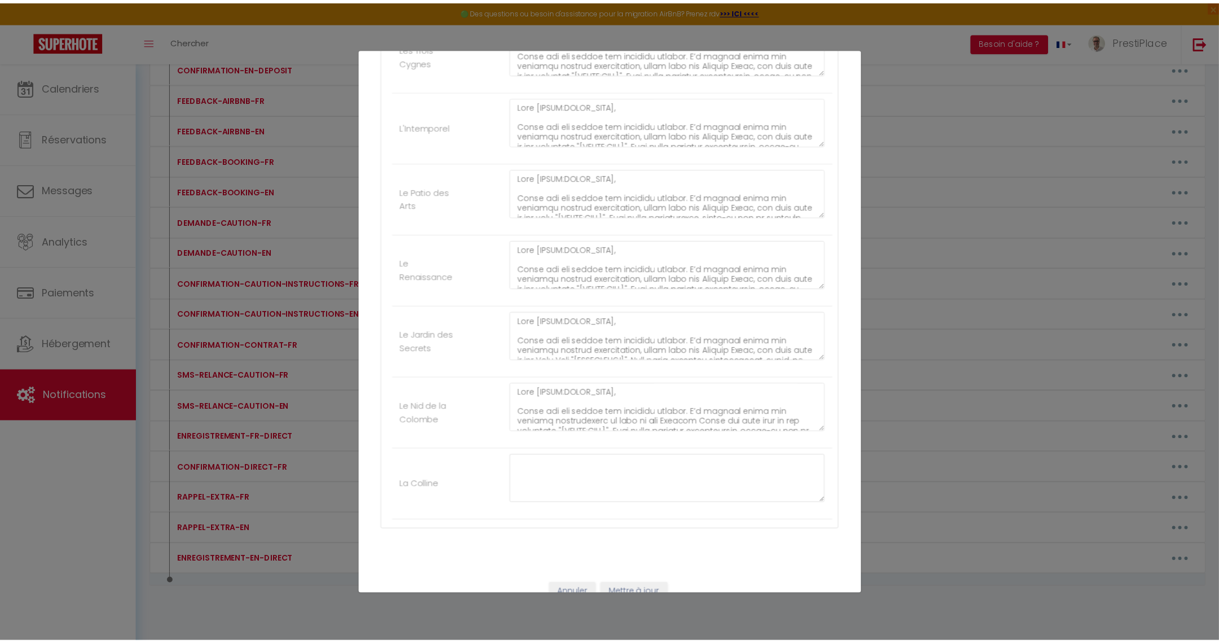
scroll to position [1719, 0]
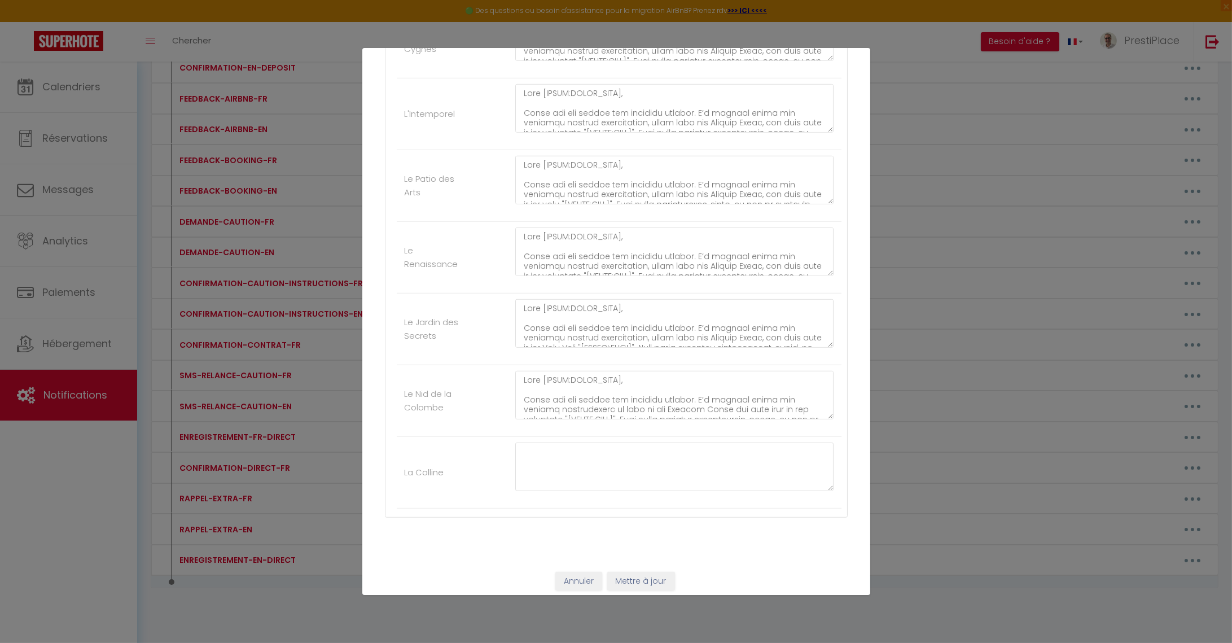
type textarea "Lore [IPSUM:DOLOR_SITA], Conse adi eli seddoe tem incididu utlabor. E’d magnaal…"
click at [651, 579] on button "Mettre à jour" at bounding box center [641, 581] width 68 height 19
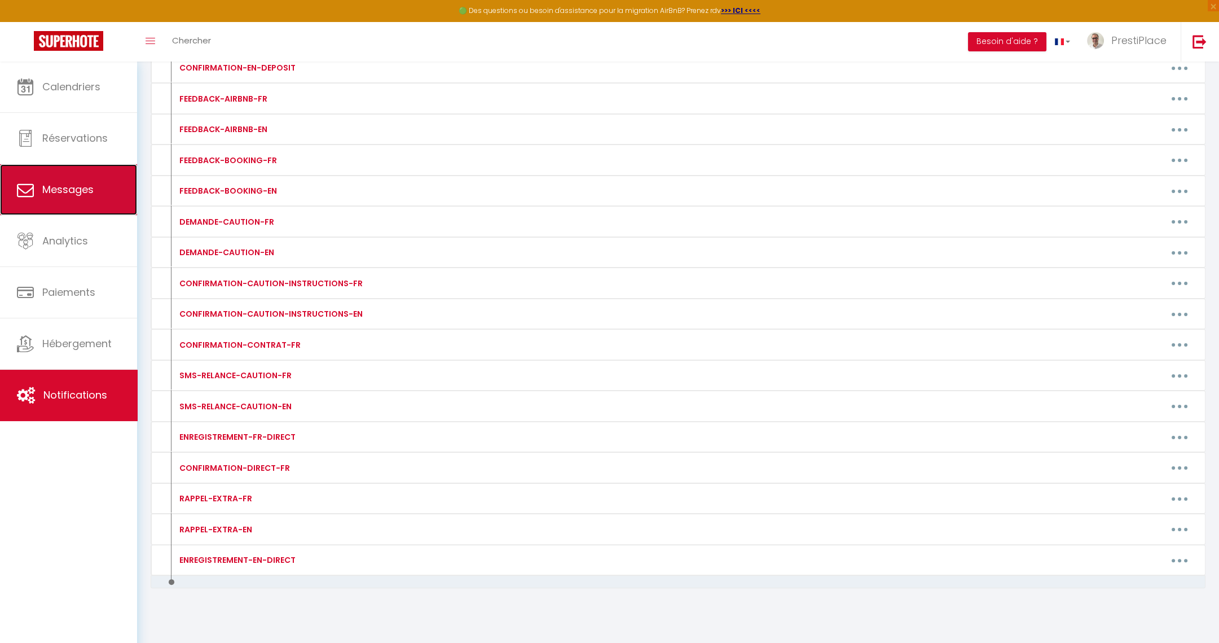
click at [44, 199] on link "Messages" at bounding box center [68, 189] width 137 height 51
select select "message"
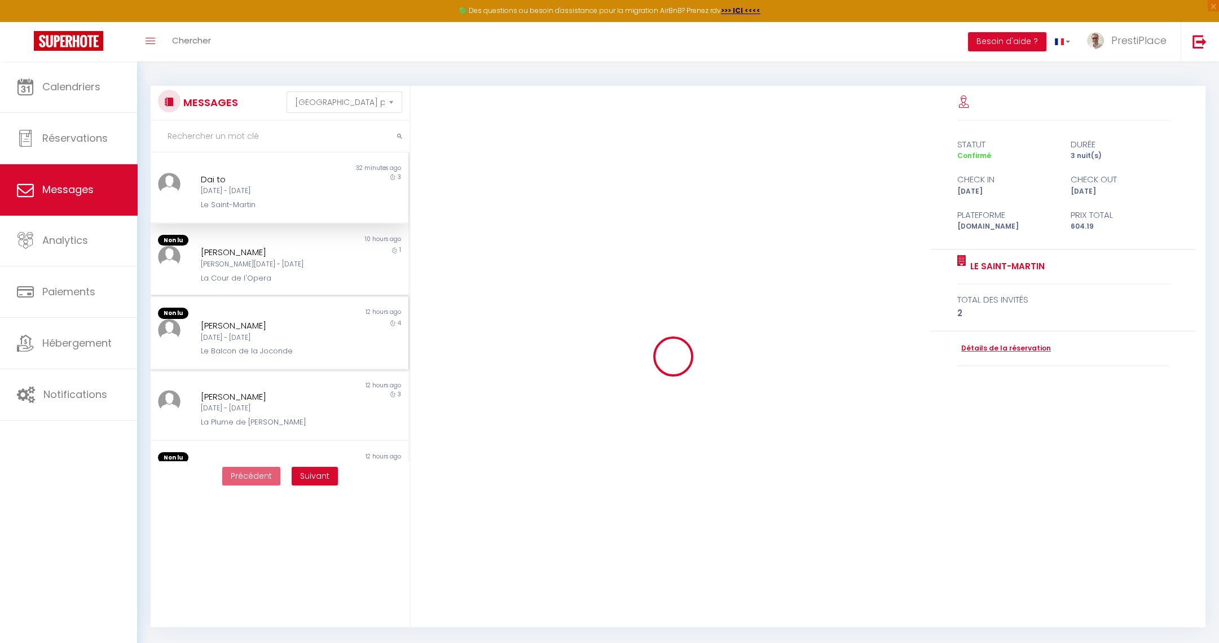
click at [272, 349] on div "Le Balcon de la Joconde" at bounding box center [268, 350] width 135 height 11
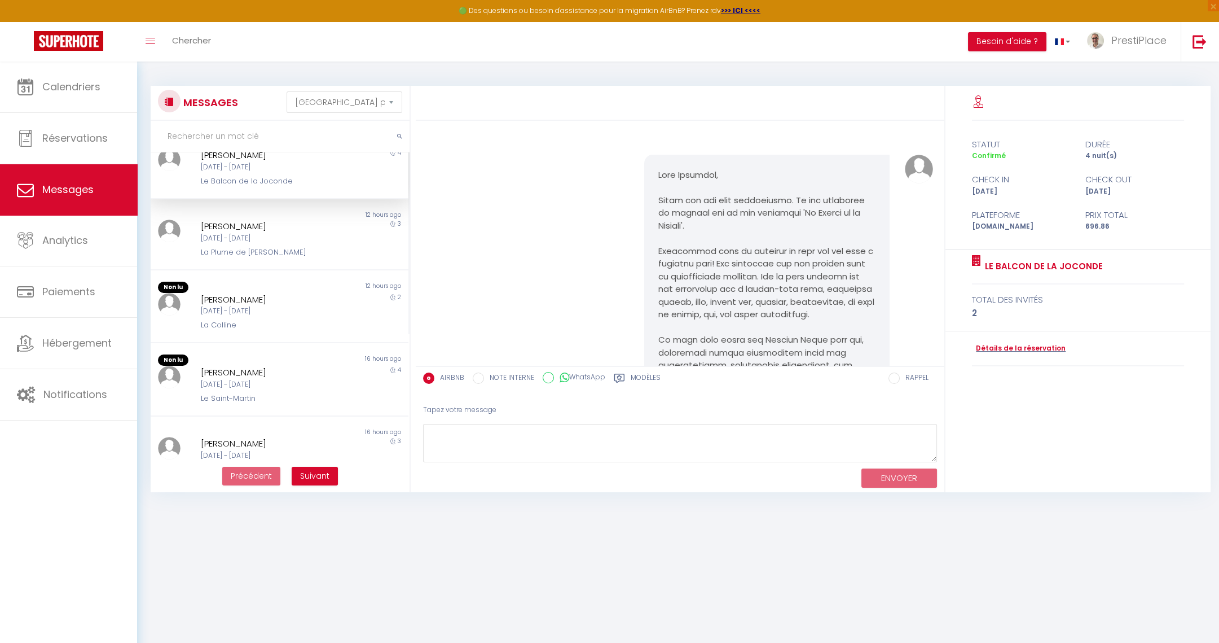
scroll to position [169, 0]
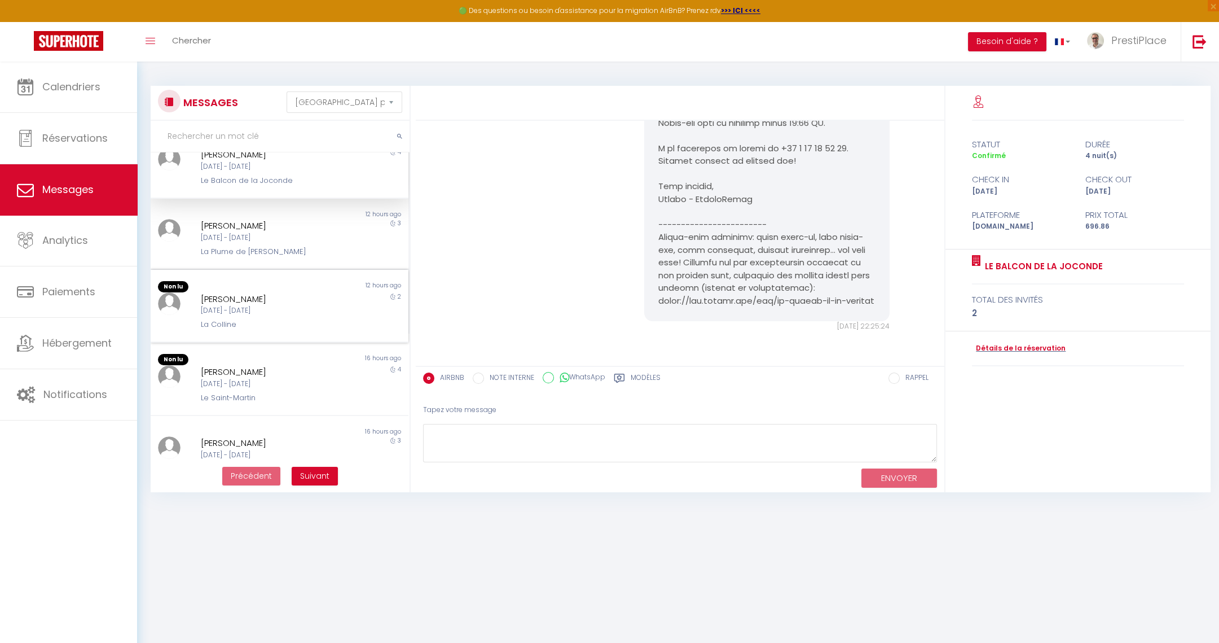
drag, startPoint x: 279, startPoint y: 291, endPoint x: 272, endPoint y: 281, distance: 12.2
click at [279, 292] on div "[PERSON_NAME]" at bounding box center [268, 299] width 135 height 14
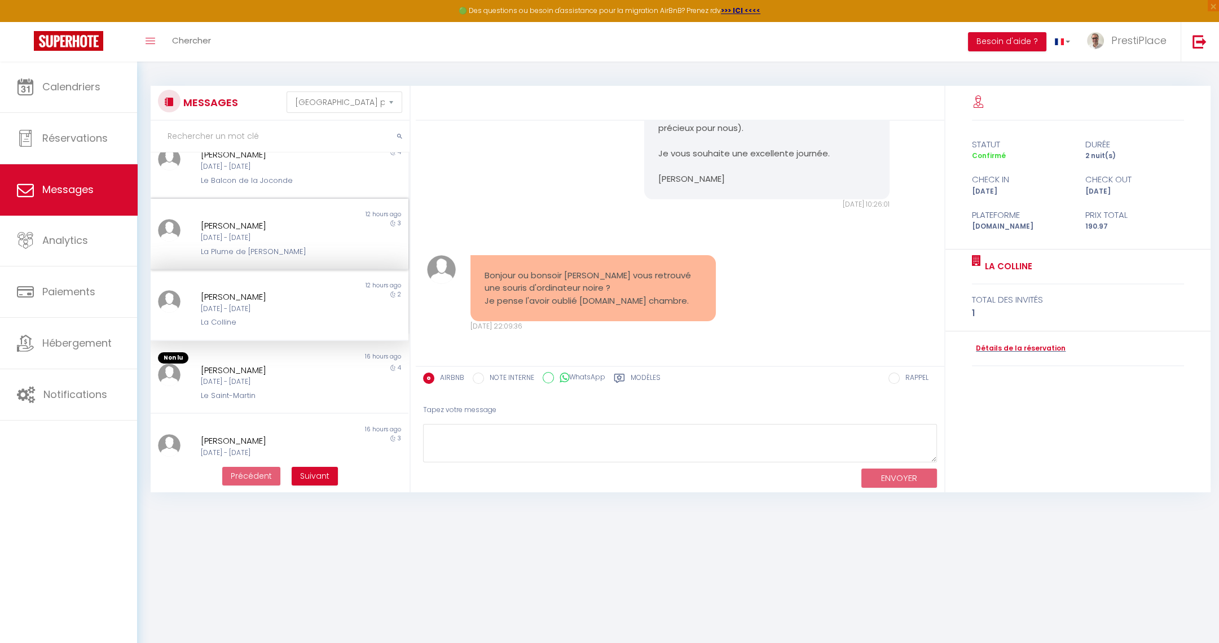
click at [258, 234] on div "[DATE] - [DATE]" at bounding box center [268, 237] width 135 height 11
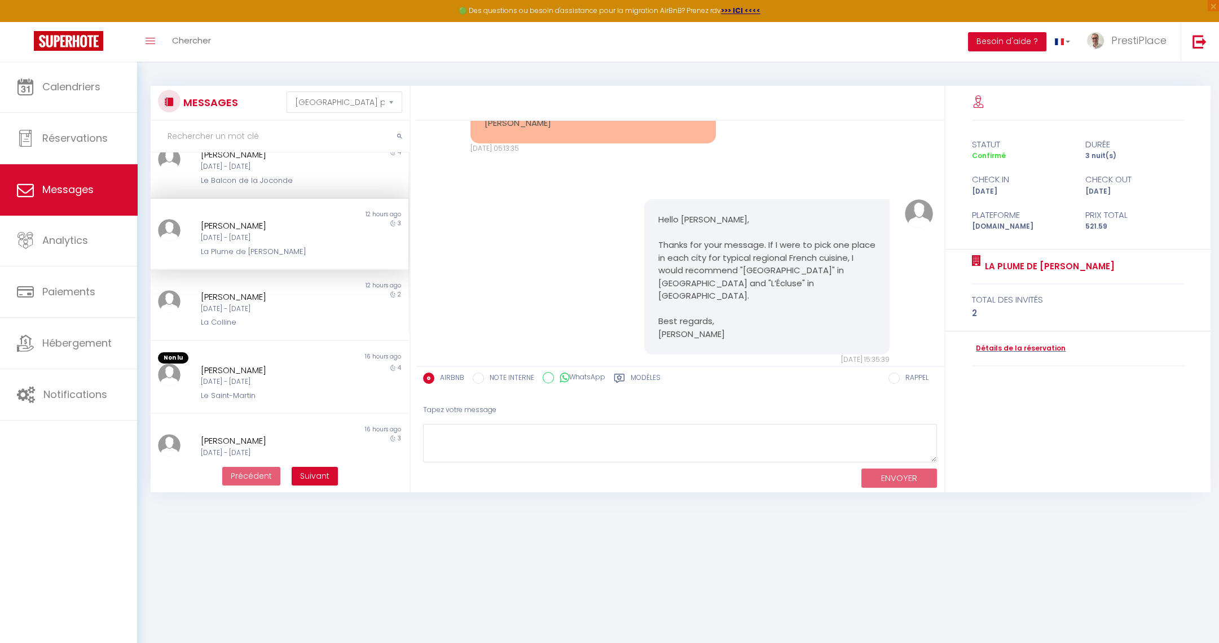
scroll to position [2578, 0]
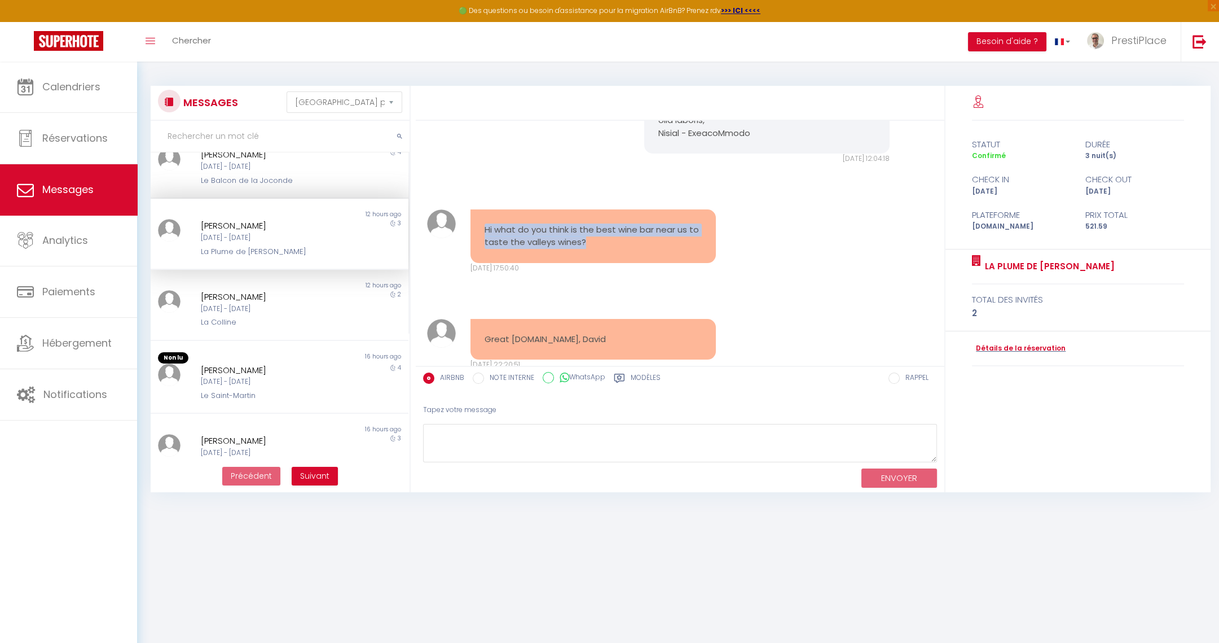
drag, startPoint x: 485, startPoint y: 186, endPoint x: 635, endPoint y: 213, distance: 152.5
click at [635, 213] on div "Hi what do you think is the best wine bar near us to taste the valleys wines?" at bounding box center [594, 236] width 246 height 54
copy pre "Hi what do you think is the best wine bar near us to taste the valleys wines?"
drag, startPoint x: 620, startPoint y: 297, endPoint x: 483, endPoint y: 298, distance: 137.1
click at [485, 333] on pre "Great [DOMAIN_NAME], David" at bounding box center [594, 339] width 218 height 13
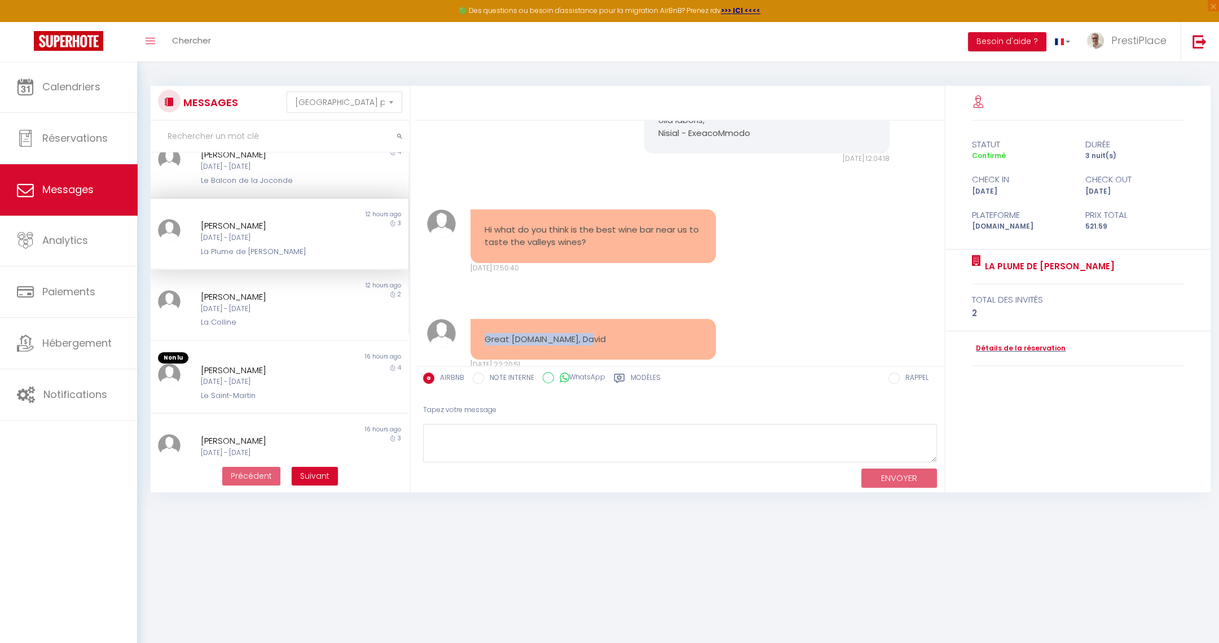
copy pre "Great [DOMAIN_NAME], David"
click at [1012, 349] on link "Détails de la réservation" at bounding box center [1019, 348] width 94 height 11
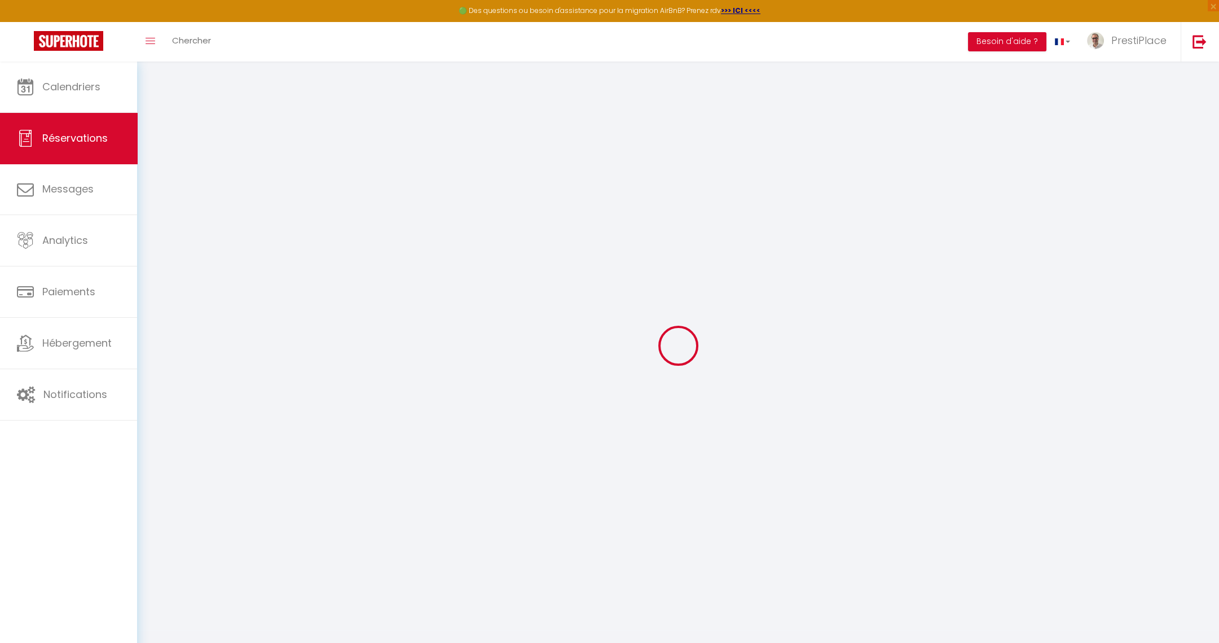
type input "[PERSON_NAME]"
type input "Zwickl"
type input "[EMAIL_ADDRESS][DOMAIN_NAME]"
type input "[PHONE_NUMBER]"
select select "US"
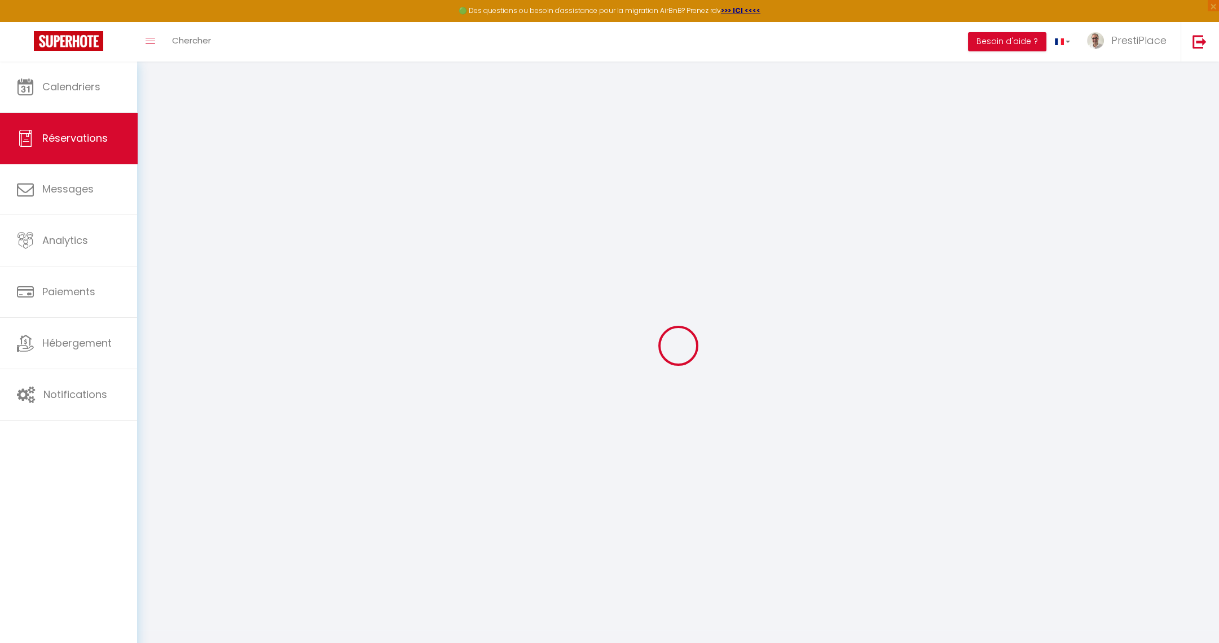
type input "78.12"
select select "51108"
select select "1"
select select
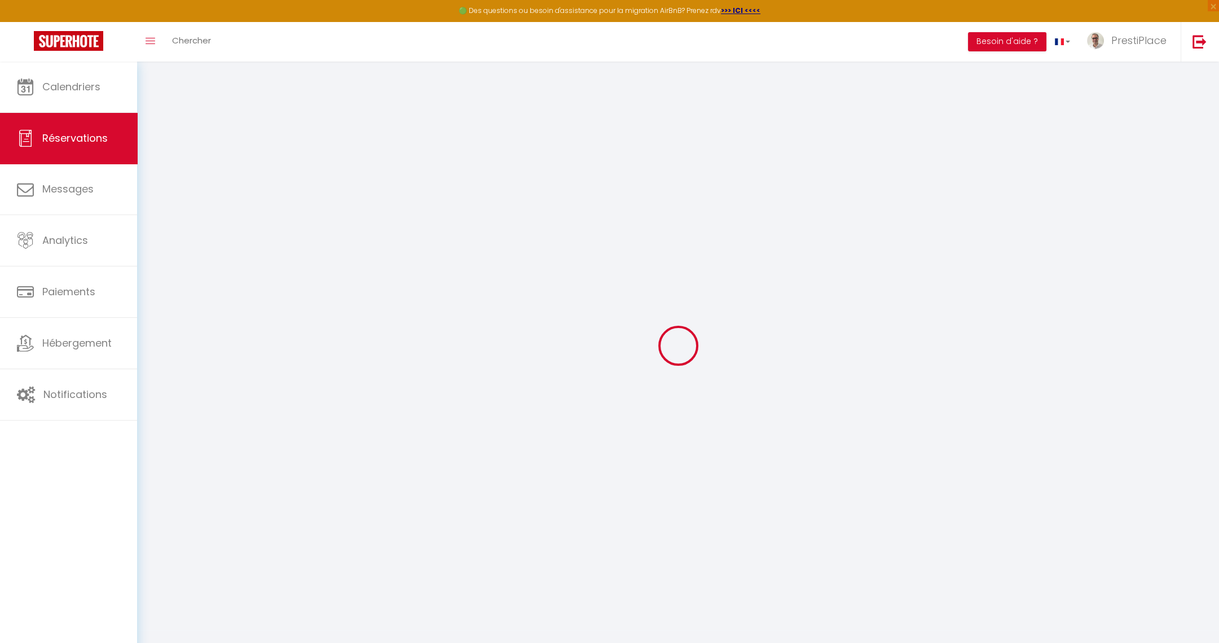
type input "2"
select select "12"
select select
type input "426.8"
checkbox input "false"
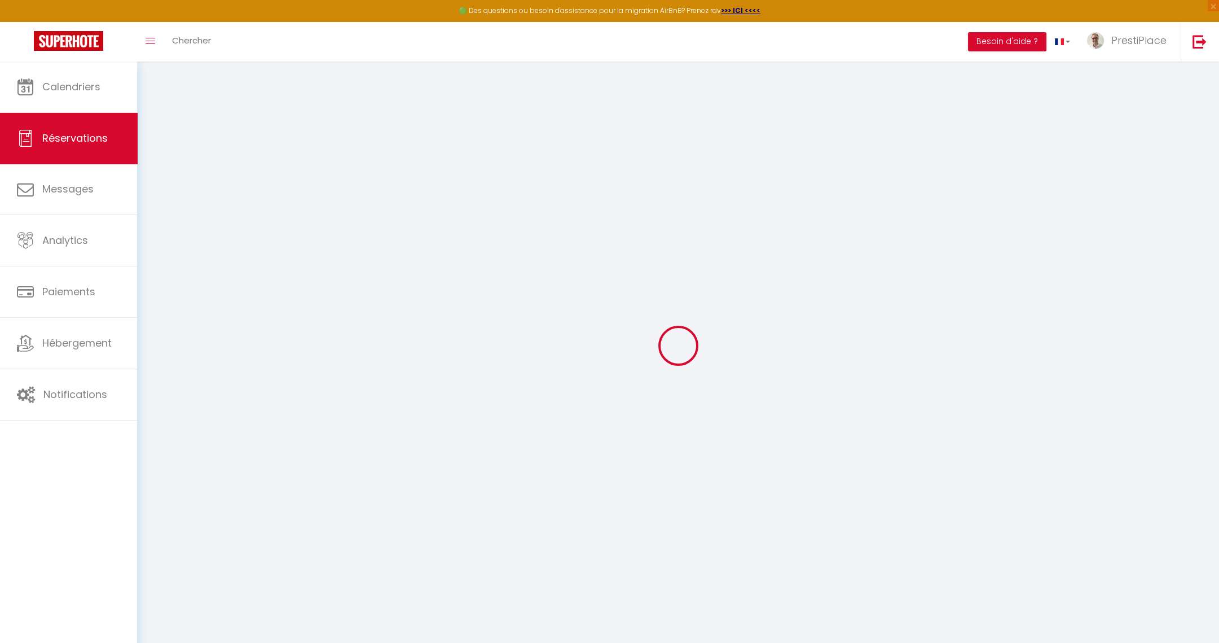
type input "0"
select select "1"
type input "0"
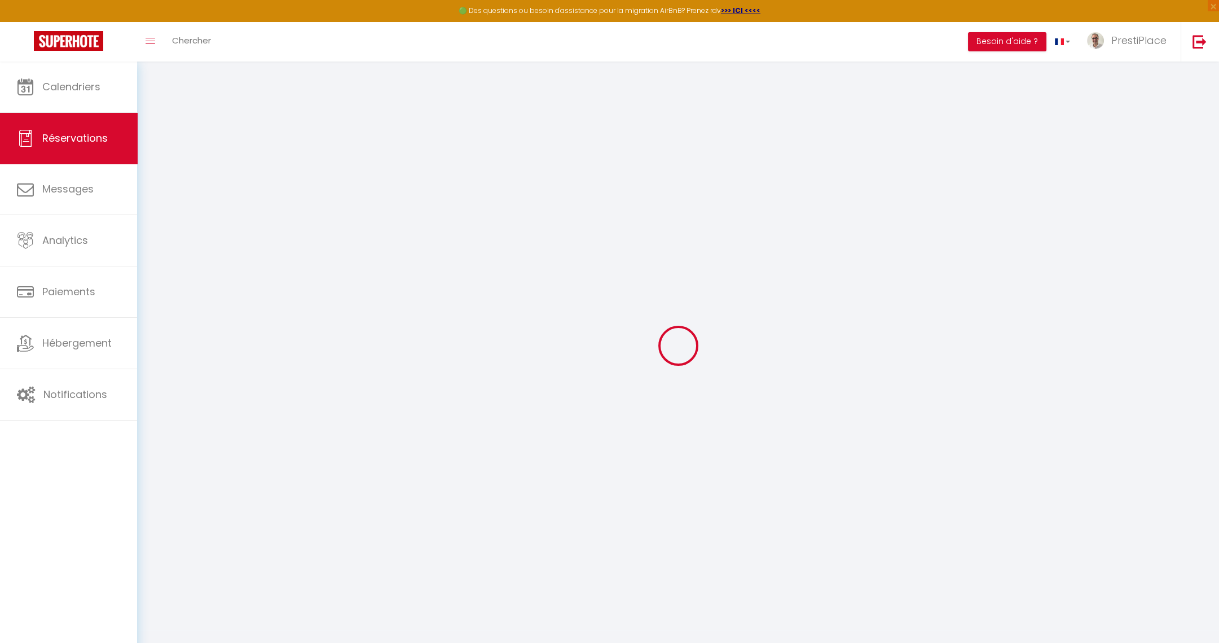
select select
select select "15"
checkbox input "false"
select select
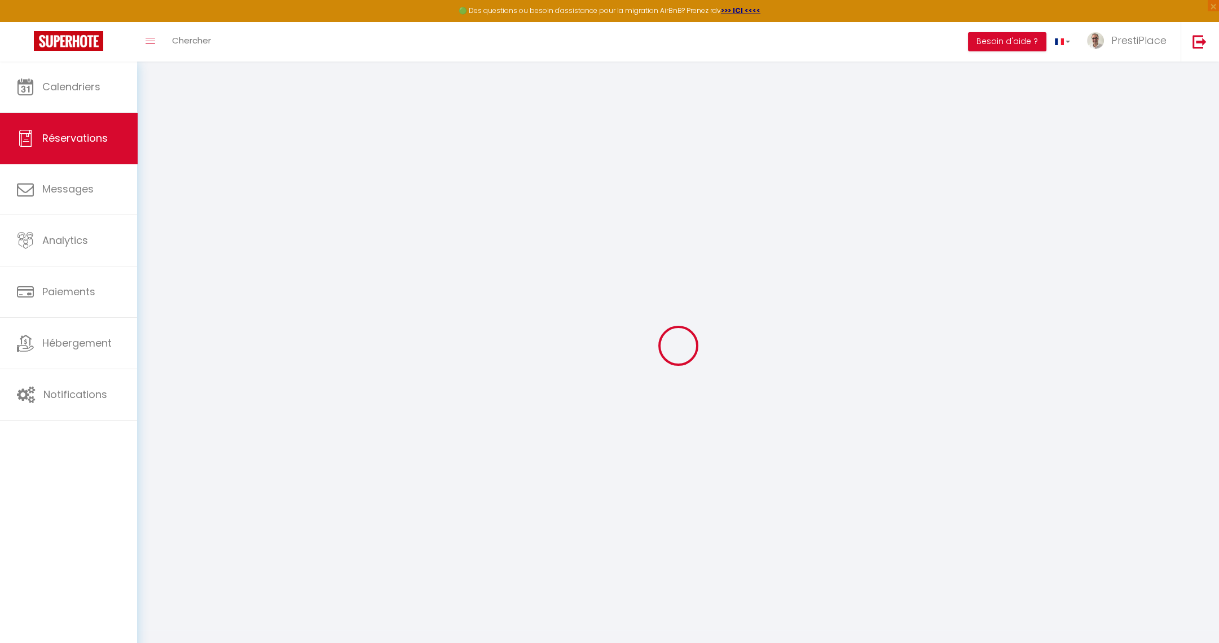
select select
checkbox input "false"
select select
checkbox input "false"
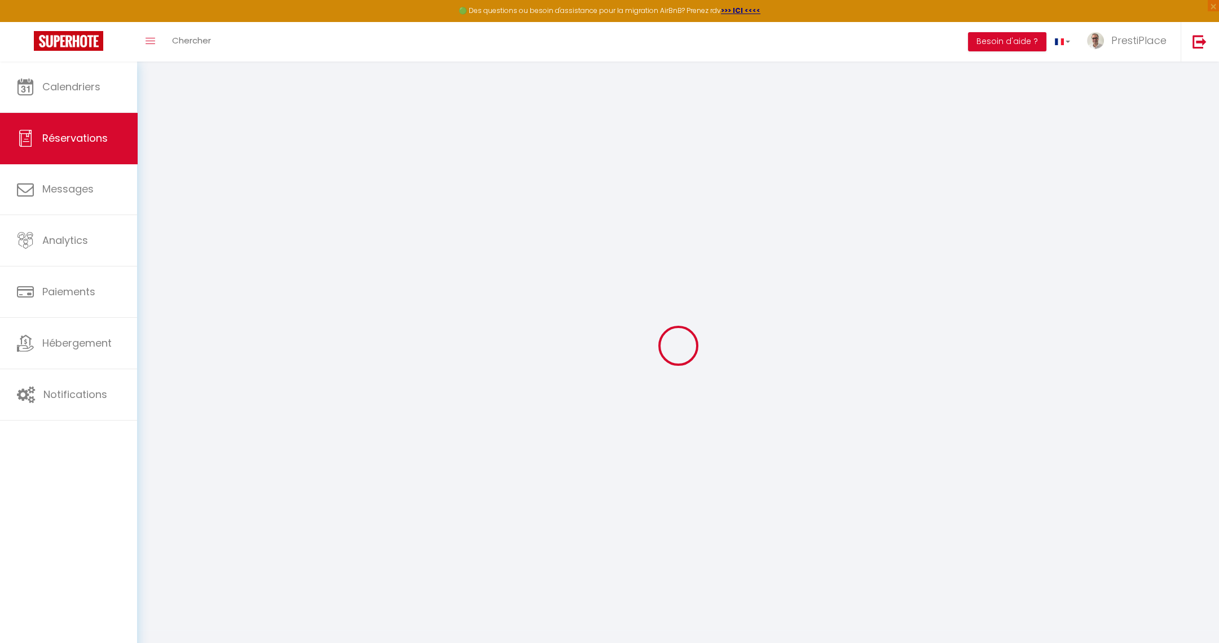
type textarea "Commencer la prep à 11h40 (départ des voyageurs précédents à 11h30) Attention à…"
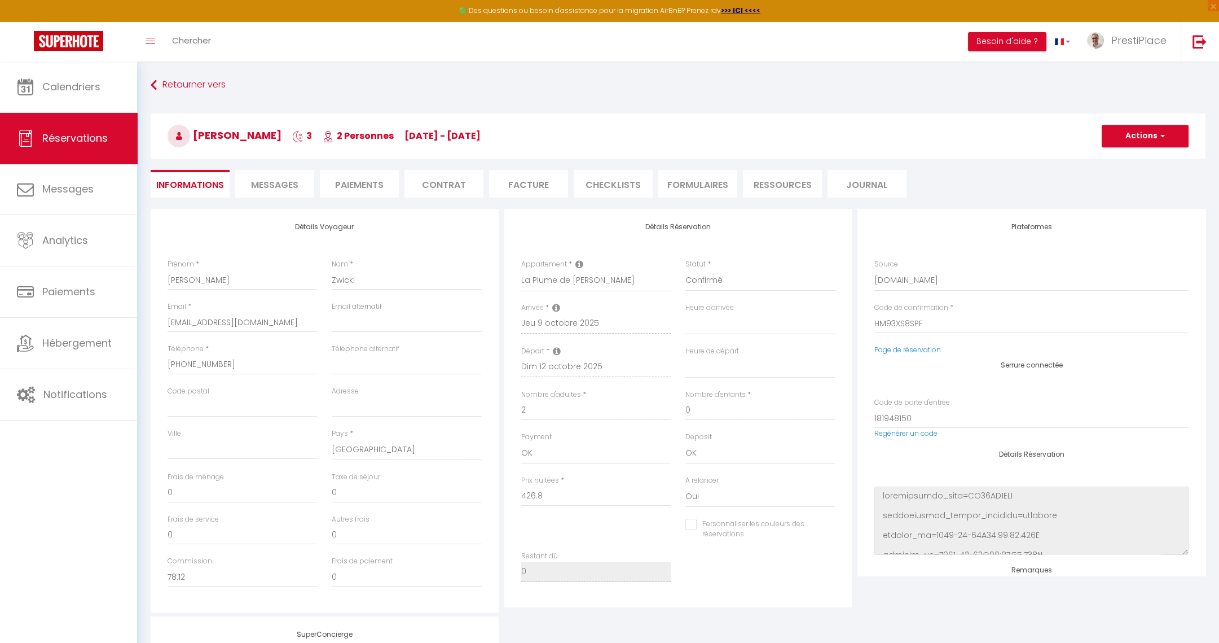
type input "70"
type input "24.79"
select select
checkbox input "false"
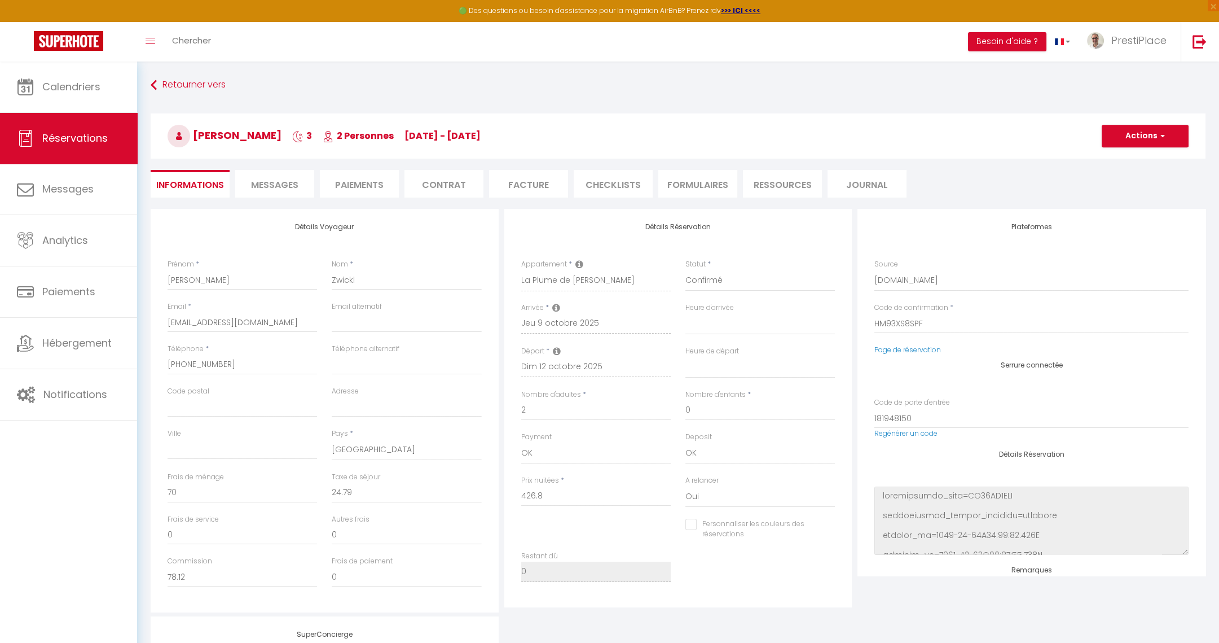
select select
checkbox input "false"
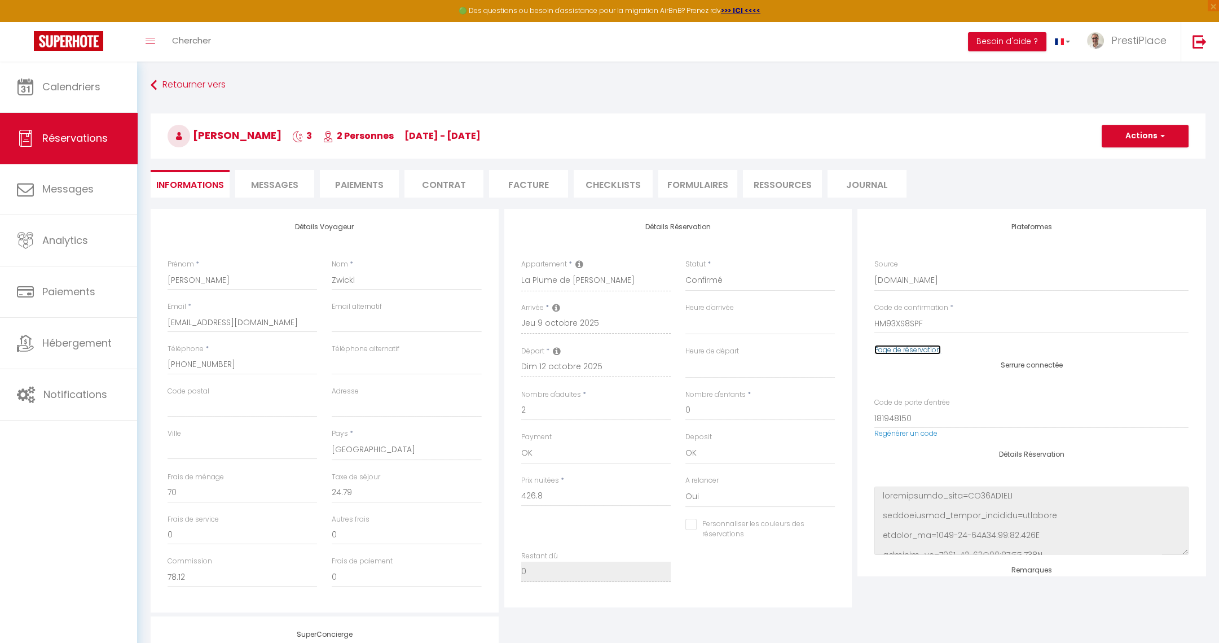
click at [891, 351] on link "Page de réservation" at bounding box center [907, 350] width 67 height 10
